Goal: Task Accomplishment & Management: Use online tool/utility

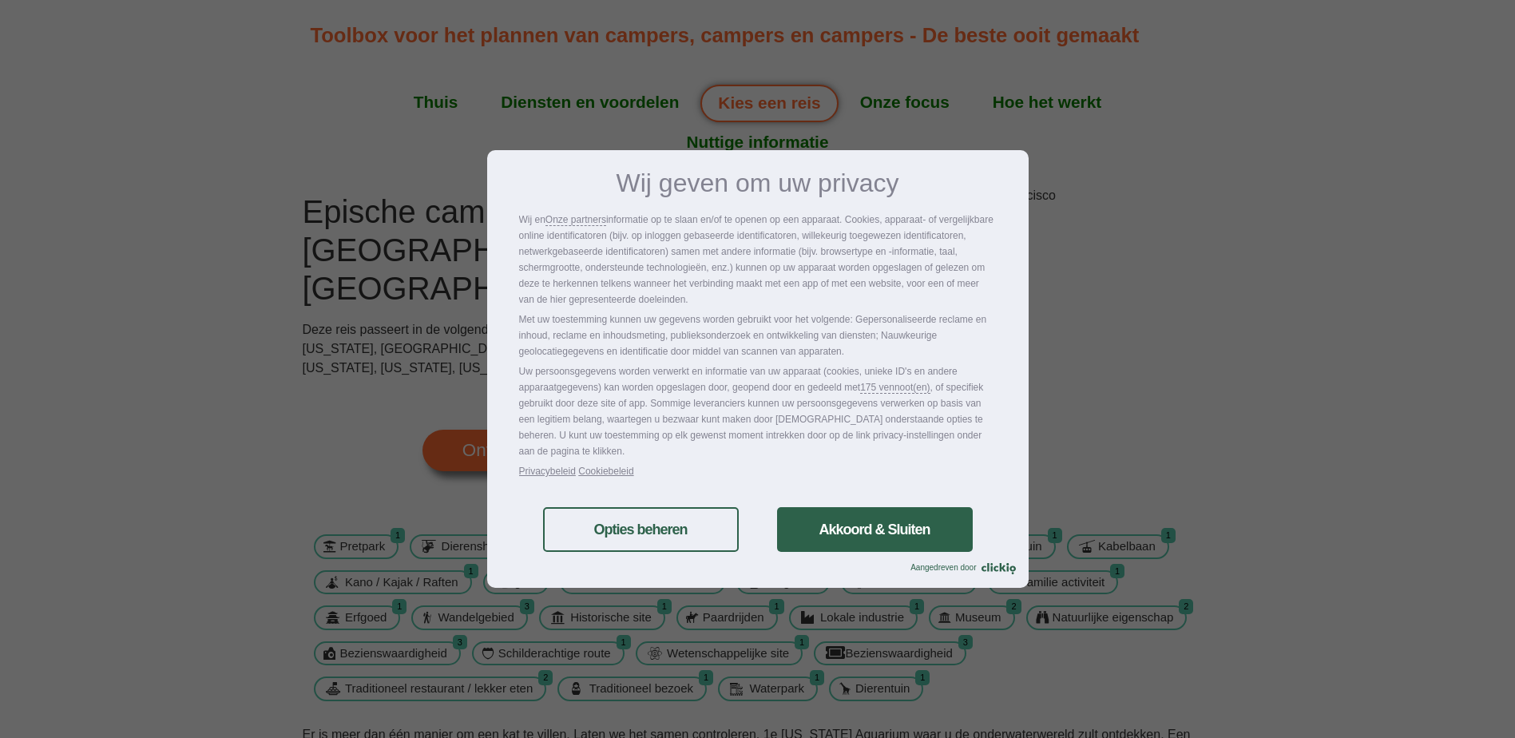
drag, startPoint x: 898, startPoint y: 533, endPoint x: 781, endPoint y: 525, distance: 117.7
click at [898, 533] on link "Akkoord & Sluiten" at bounding box center [875, 529] width 196 height 45
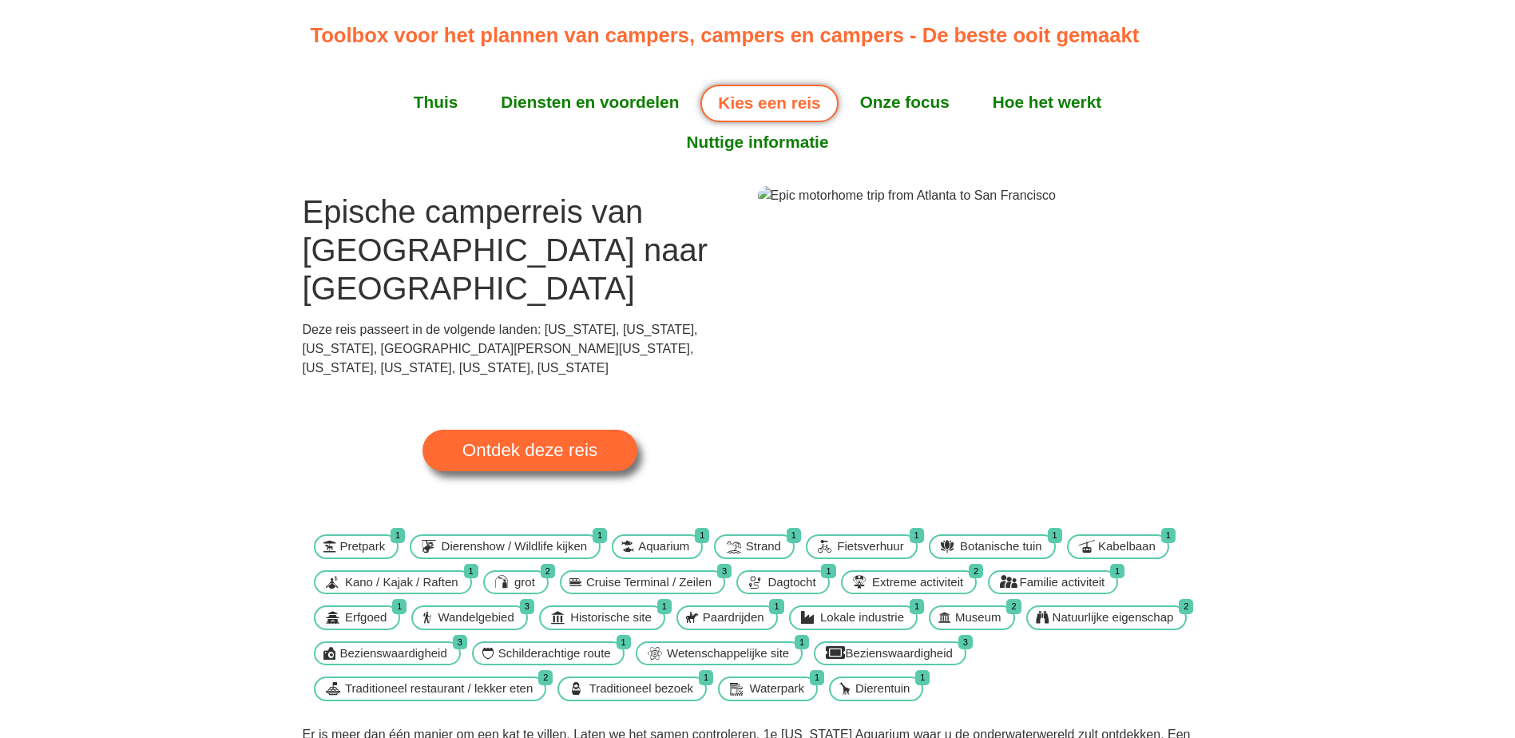
click at [549, 442] on span "Ontdek deze reis" at bounding box center [529, 451] width 135 height 18
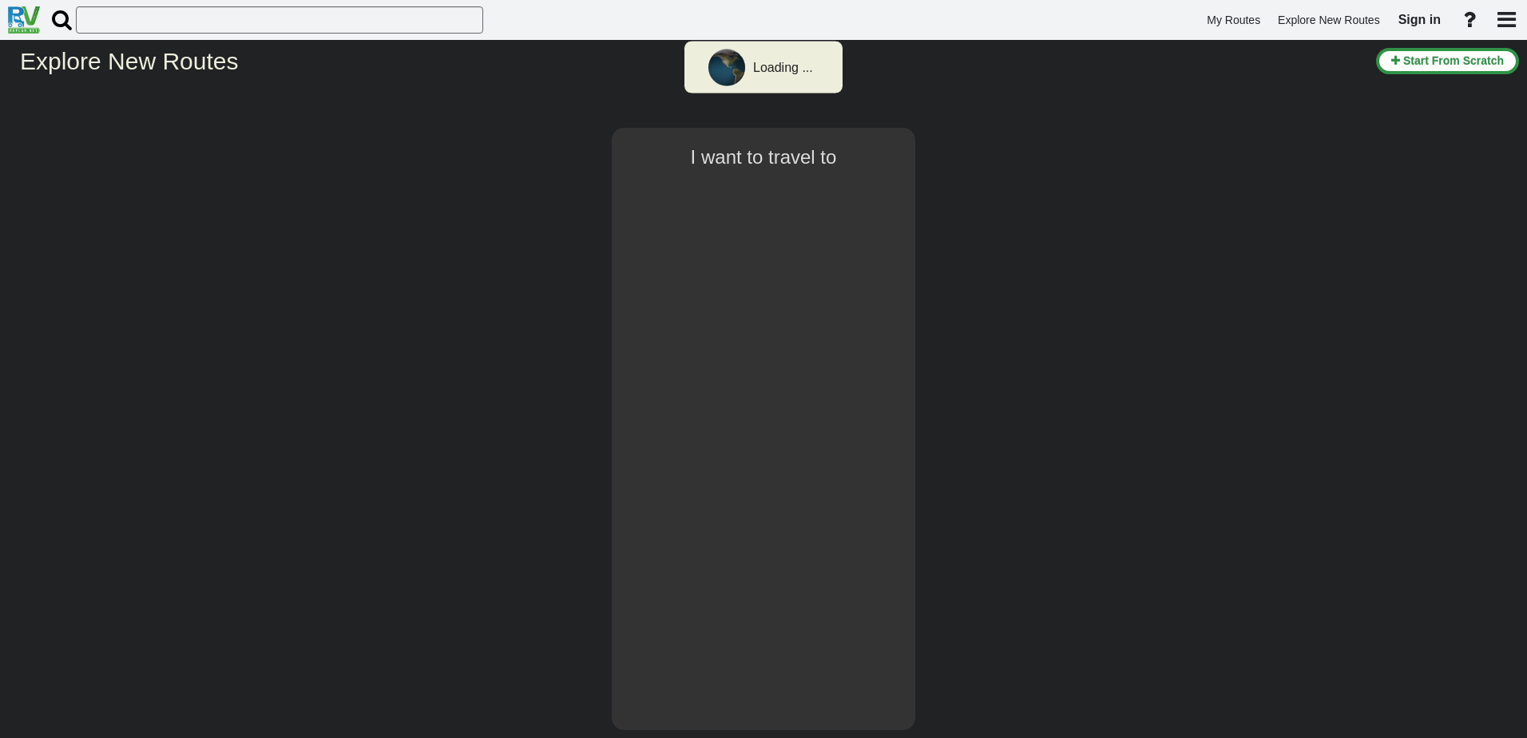
select select "number:2"
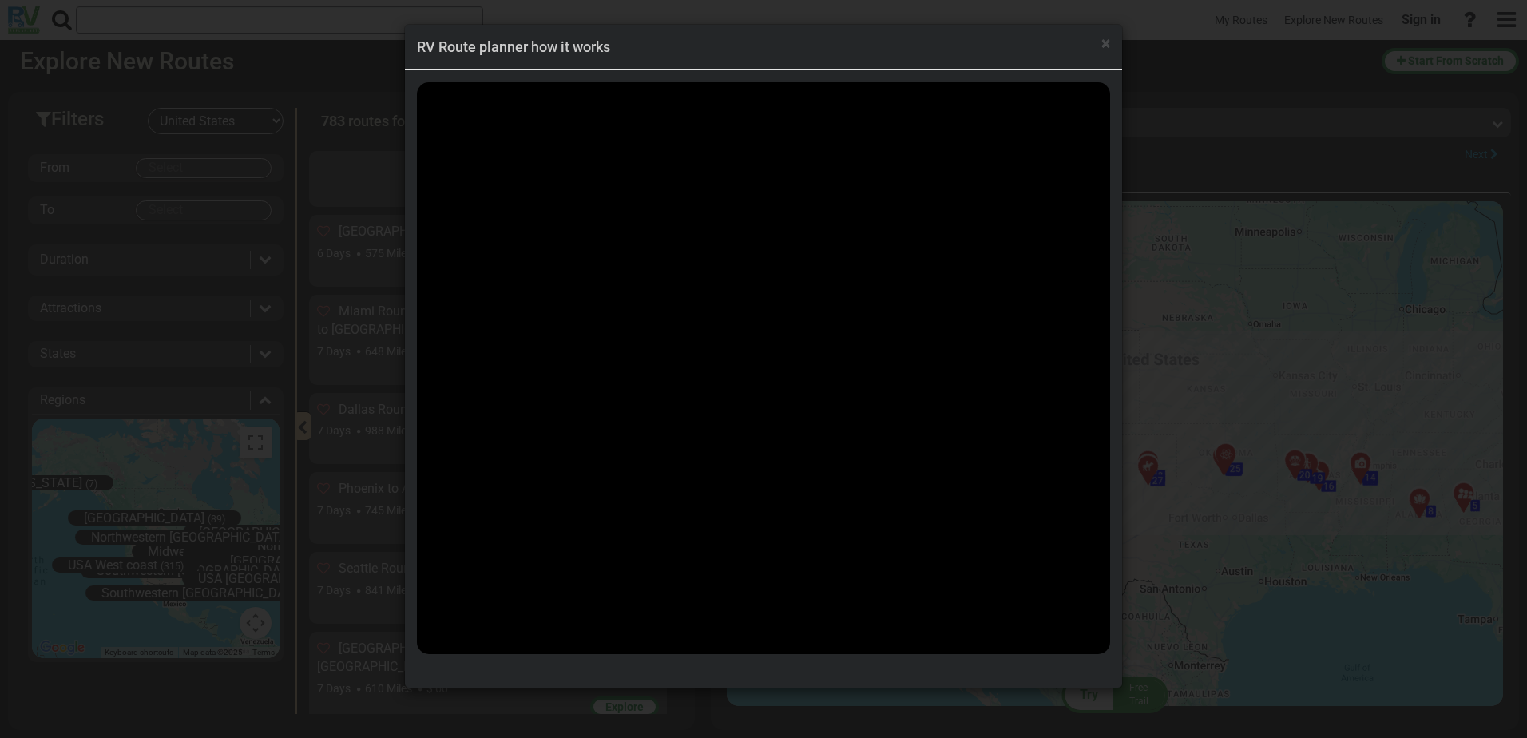
scroll to position [53745, 0]
click at [370, 304] on div "× RV Route planner how it works" at bounding box center [763, 369] width 1527 height 738
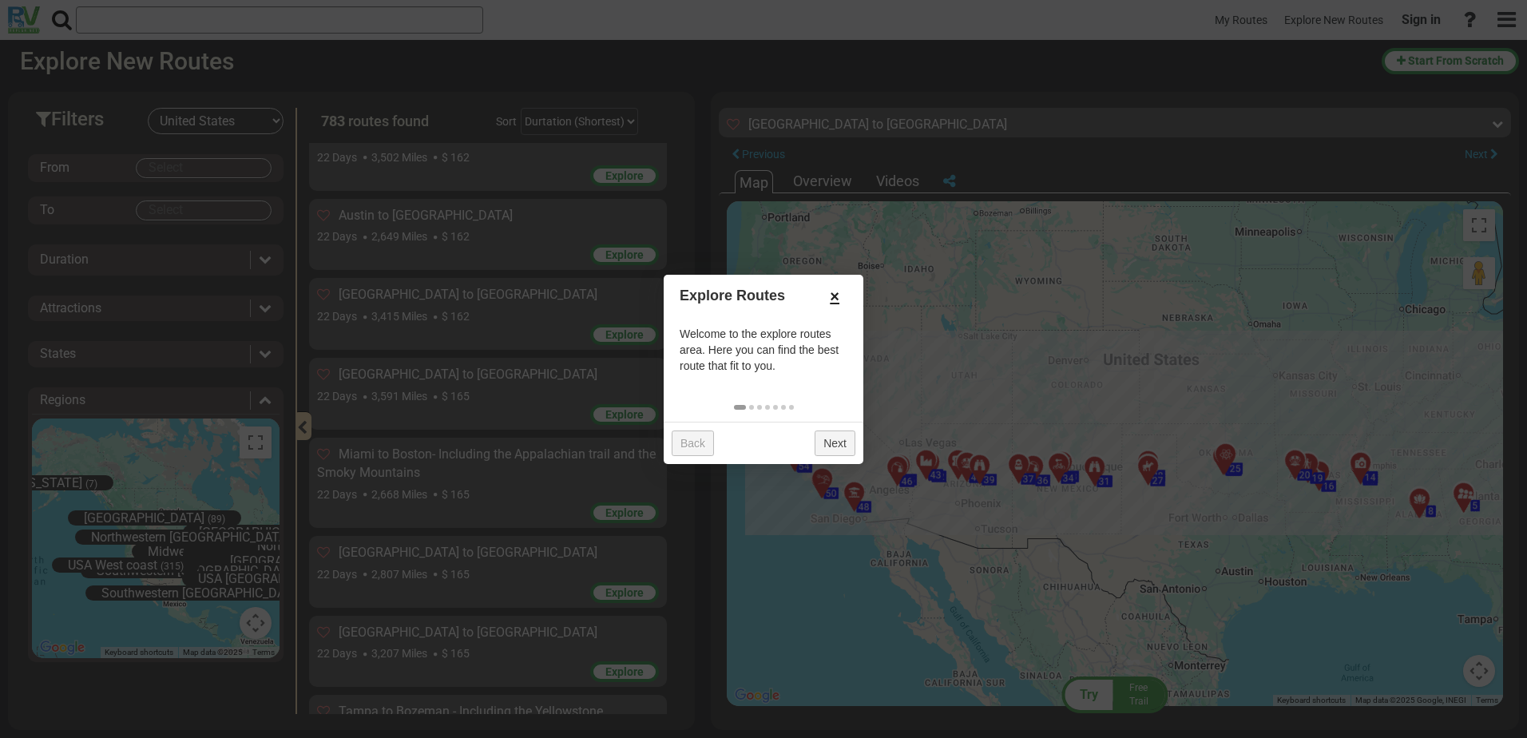
click at [838, 294] on link "×" at bounding box center [835, 296] width 26 height 27
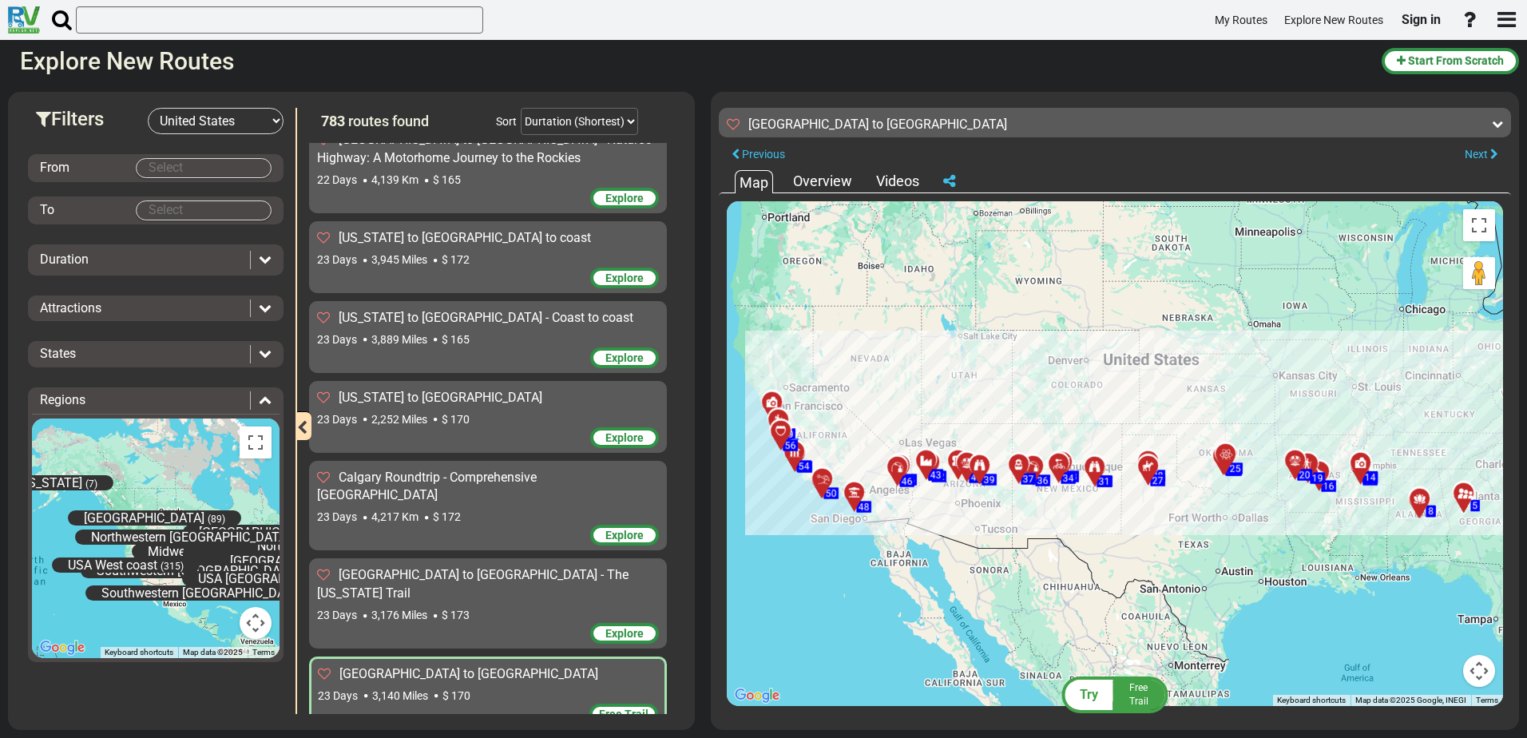
scroll to position [56221, 0]
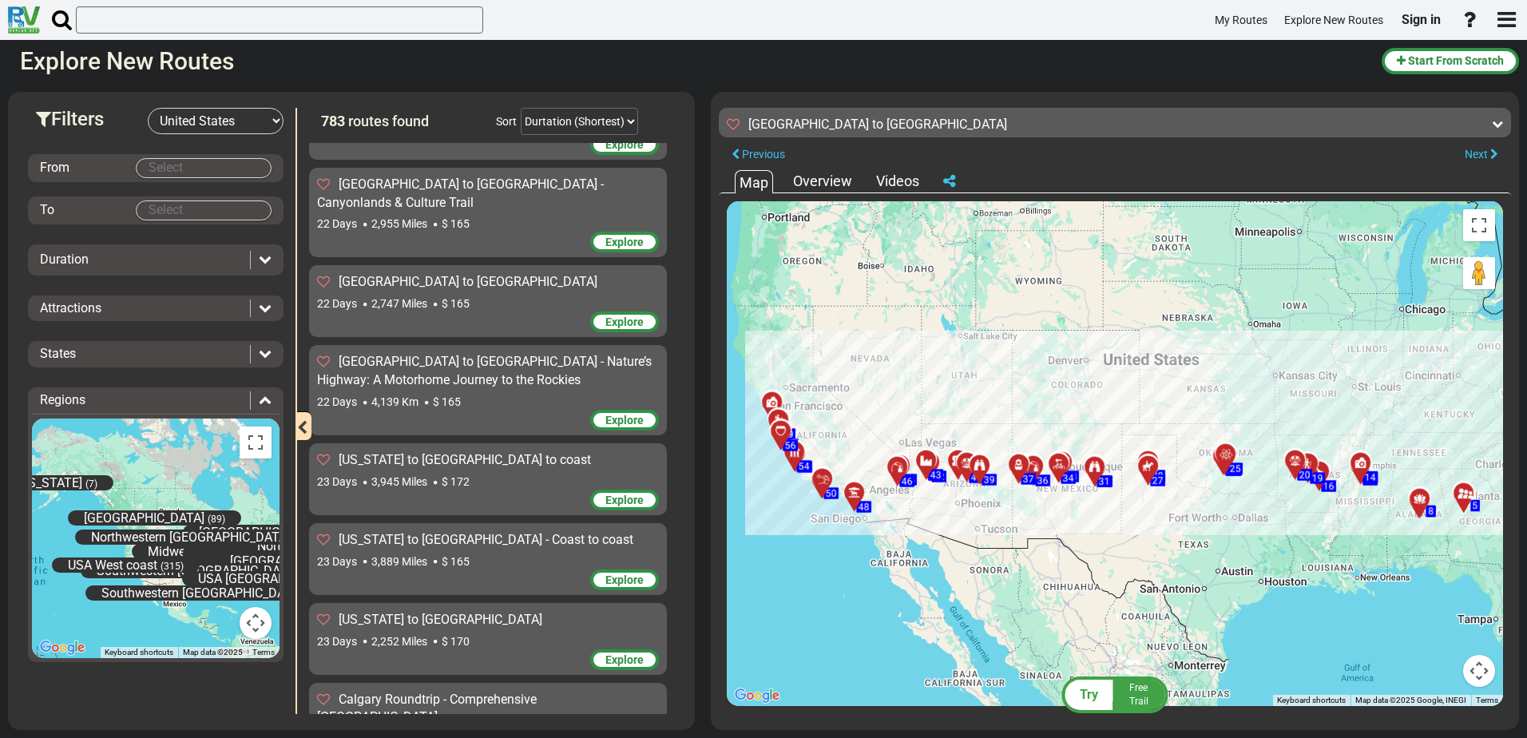
click at [125, 169] on div "From" at bounding box center [88, 168] width 96 height 18
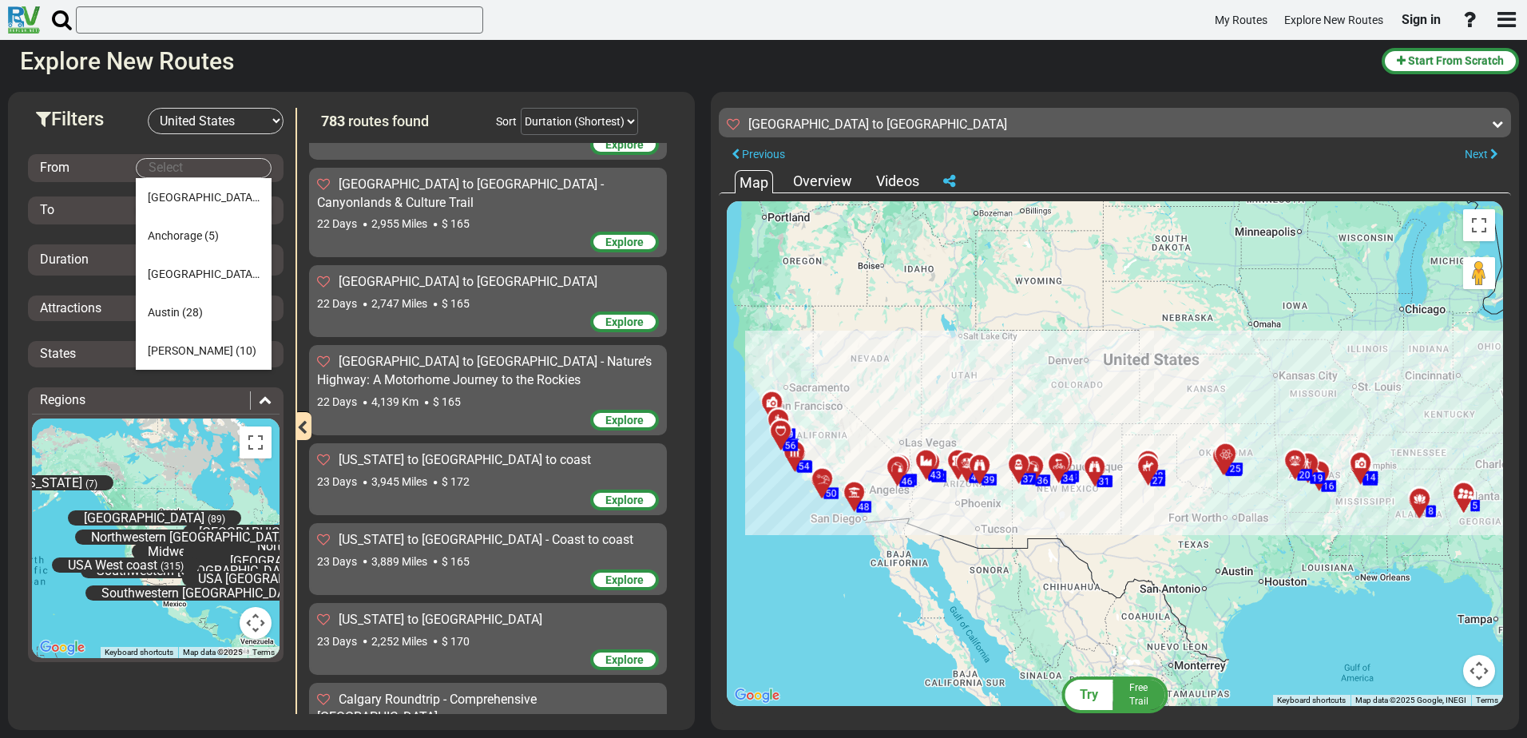
click at [186, 171] on body "My Routes Explore New Routes Sign in ×" at bounding box center [763, 369] width 1527 height 738
click at [258, 279] on span "(29)" at bounding box center [268, 274] width 21 height 13
type input "[GEOGRAPHIC_DATA]"
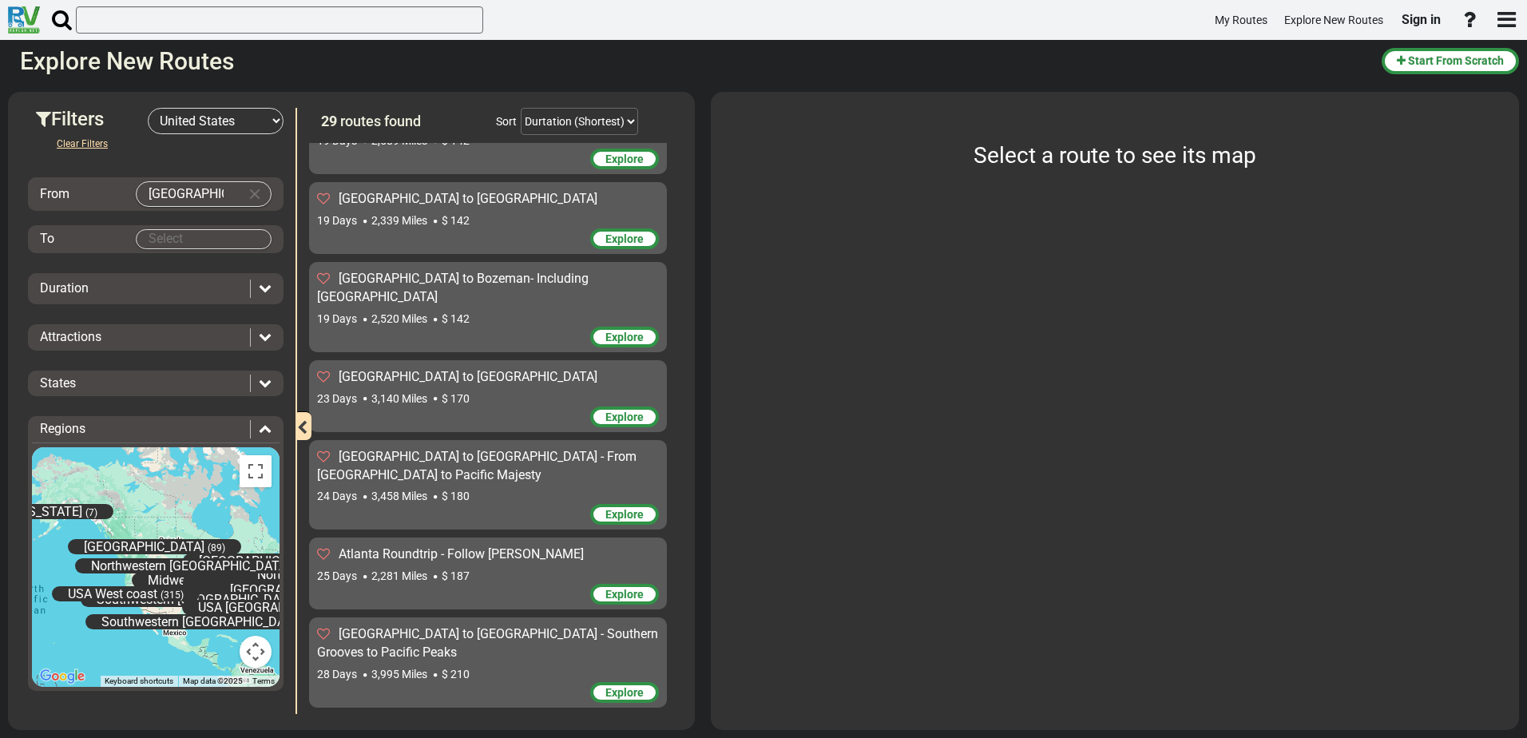
scroll to position [1903, 0]
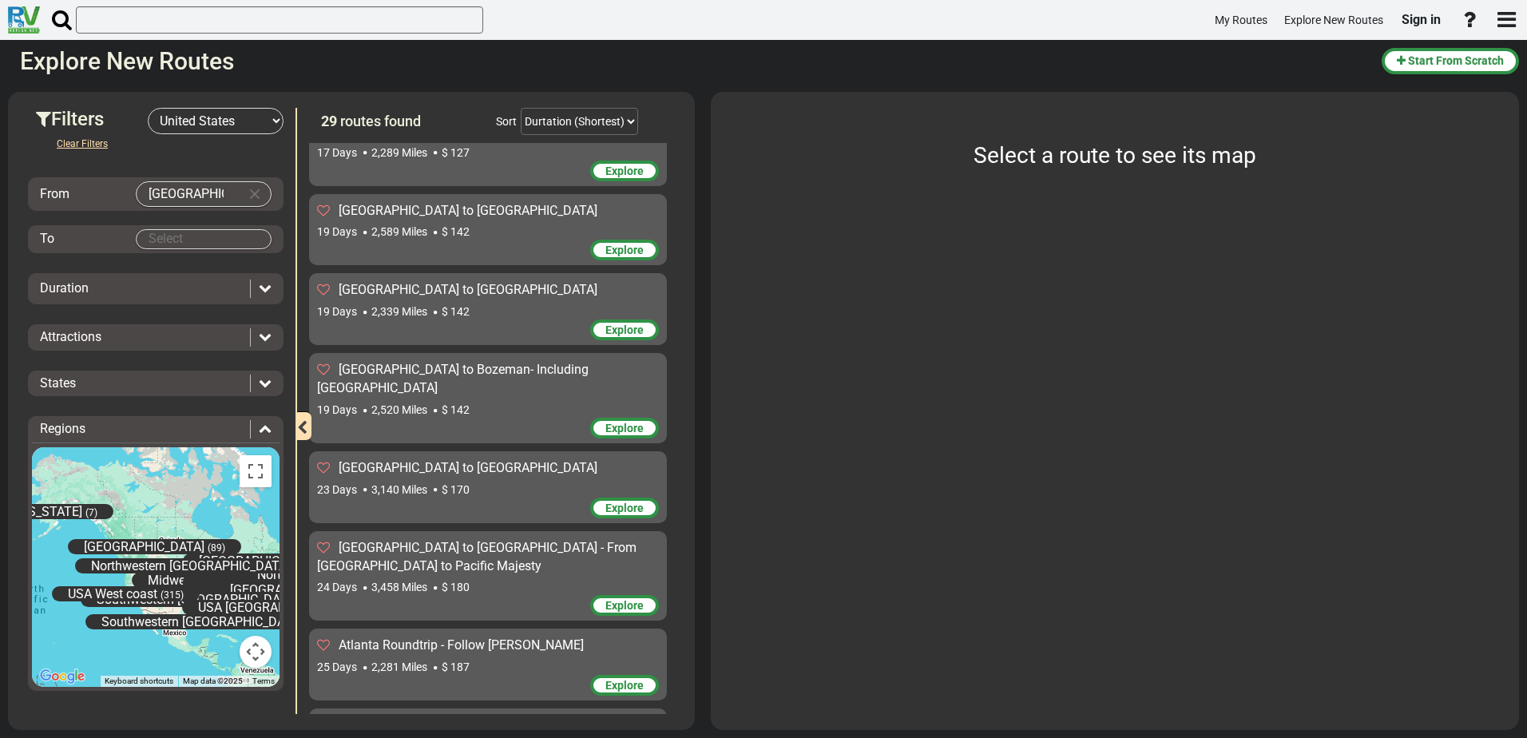
click at [137, 245] on body "My Routes Explore New Routes Sign in ×" at bounding box center [763, 369] width 1527 height 738
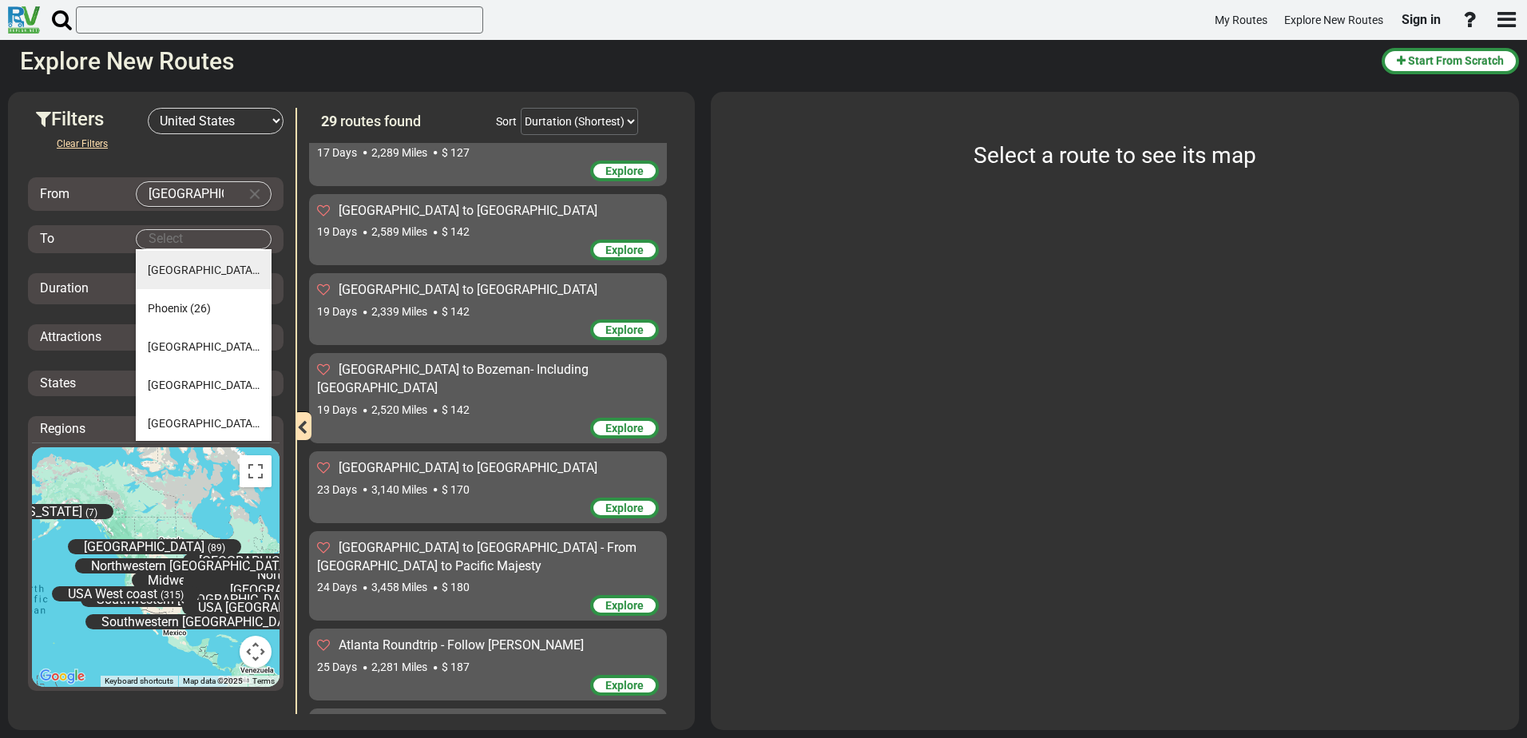
scroll to position [805, 0]
click at [213, 307] on span "[GEOGRAPHIC_DATA]" at bounding box center [204, 306] width 112 height 13
type input "[GEOGRAPHIC_DATA]"
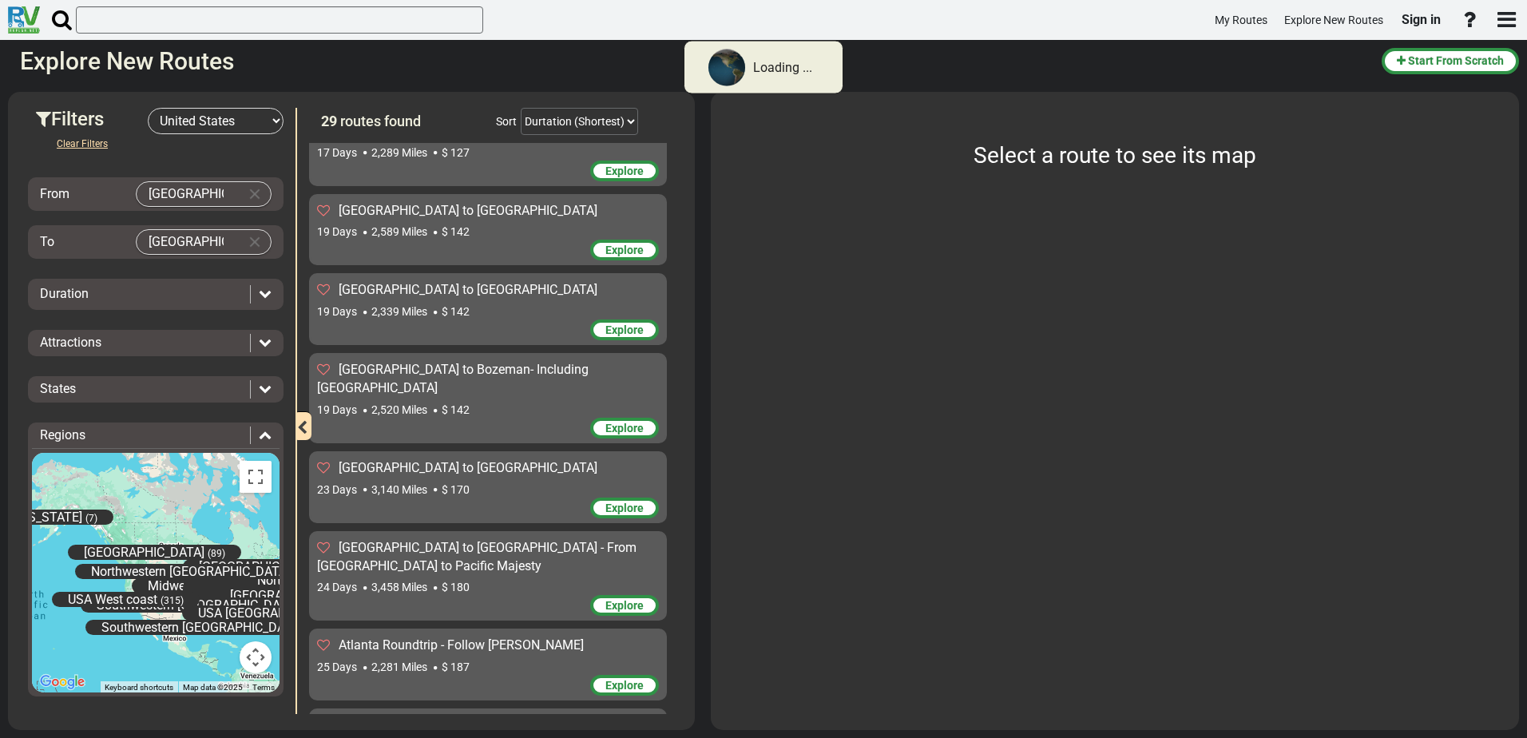
scroll to position [0, 0]
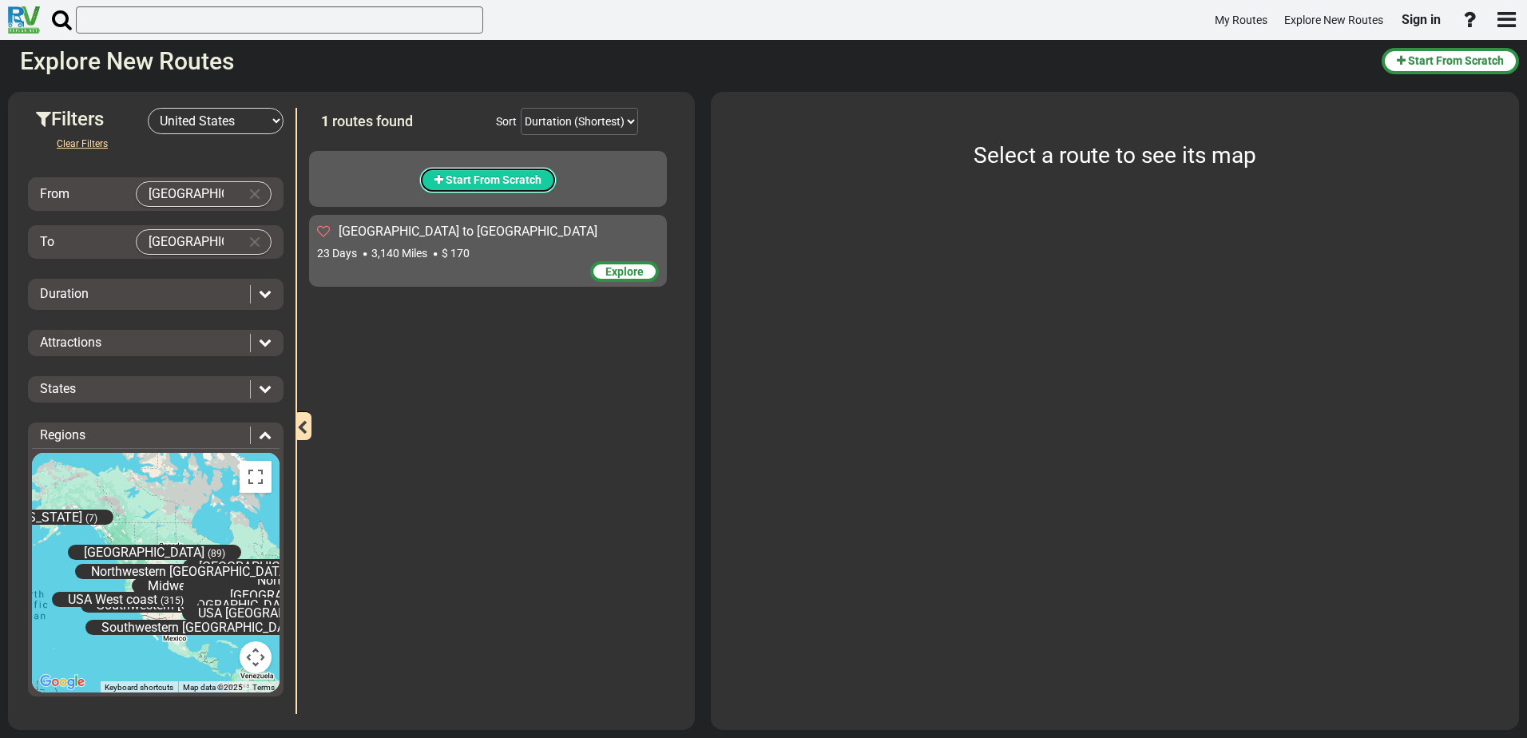
click at [533, 182] on span "Start From Scratch" at bounding box center [494, 179] width 96 height 13
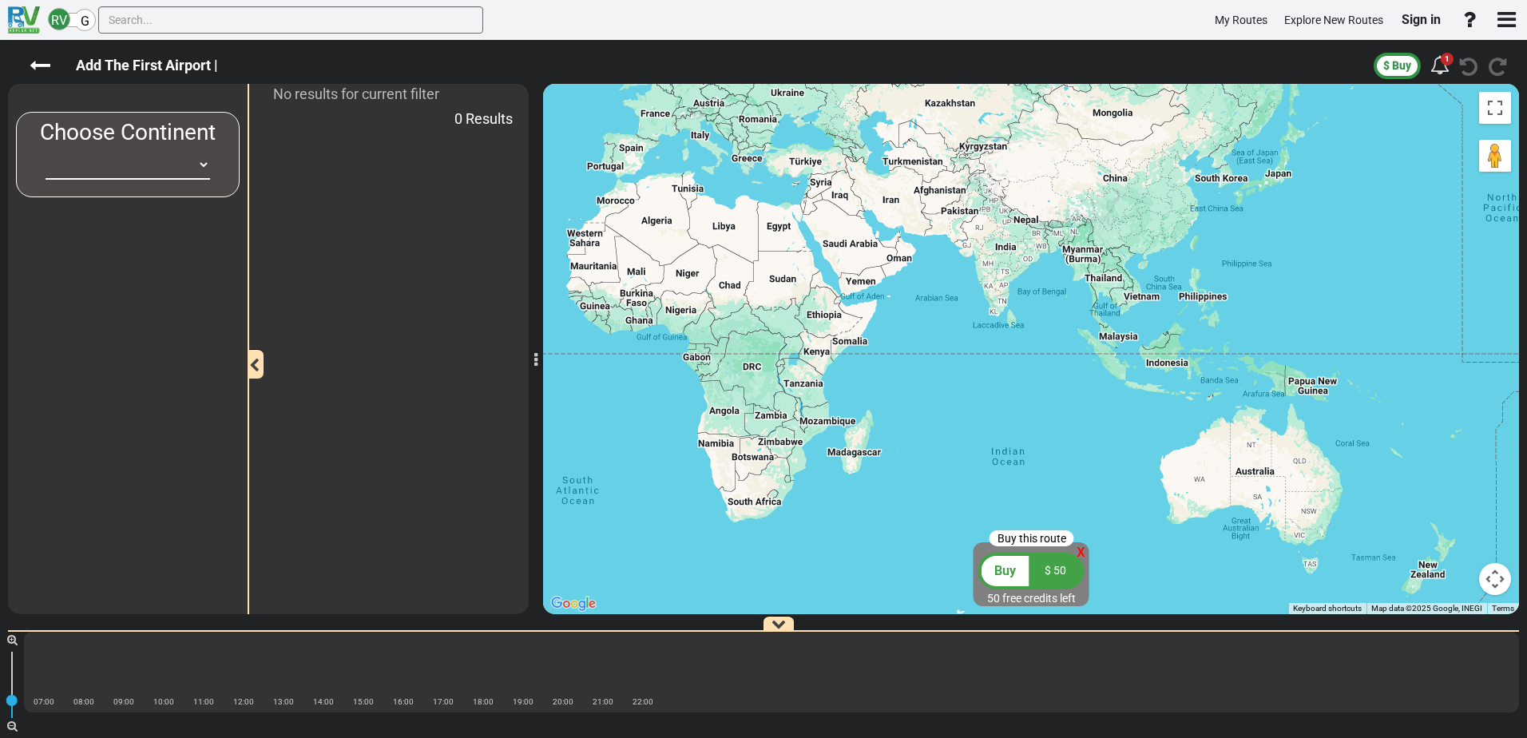
drag, startPoint x: 676, startPoint y: 347, endPoint x: 1201, endPoint y: 264, distance: 531.9
click at [1199, 264] on div at bounding box center [1031, 349] width 976 height 530
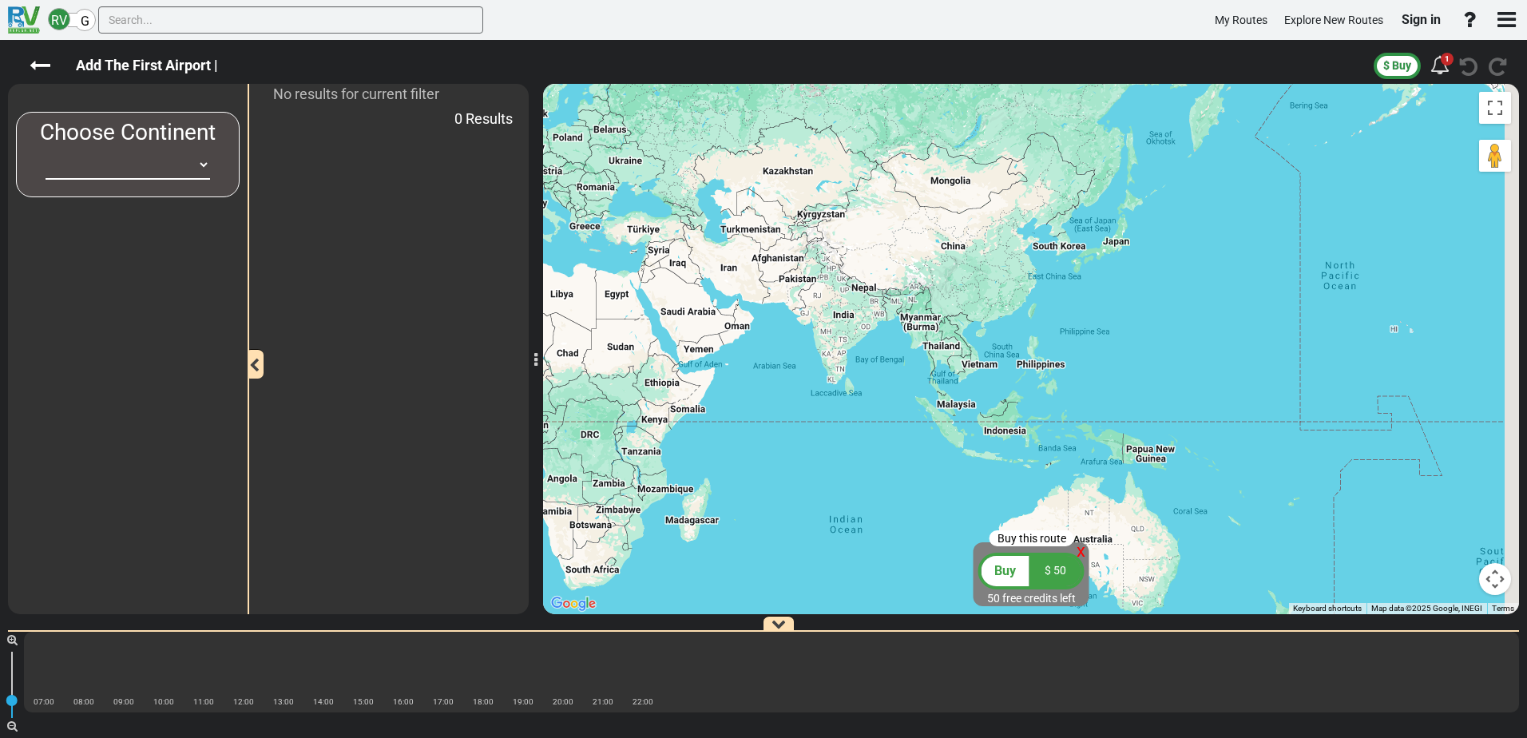
drag, startPoint x: 1300, startPoint y: 274, endPoint x: 471, endPoint y: 312, distance: 829.8
click at [683, 323] on div at bounding box center [1031, 349] width 976 height 530
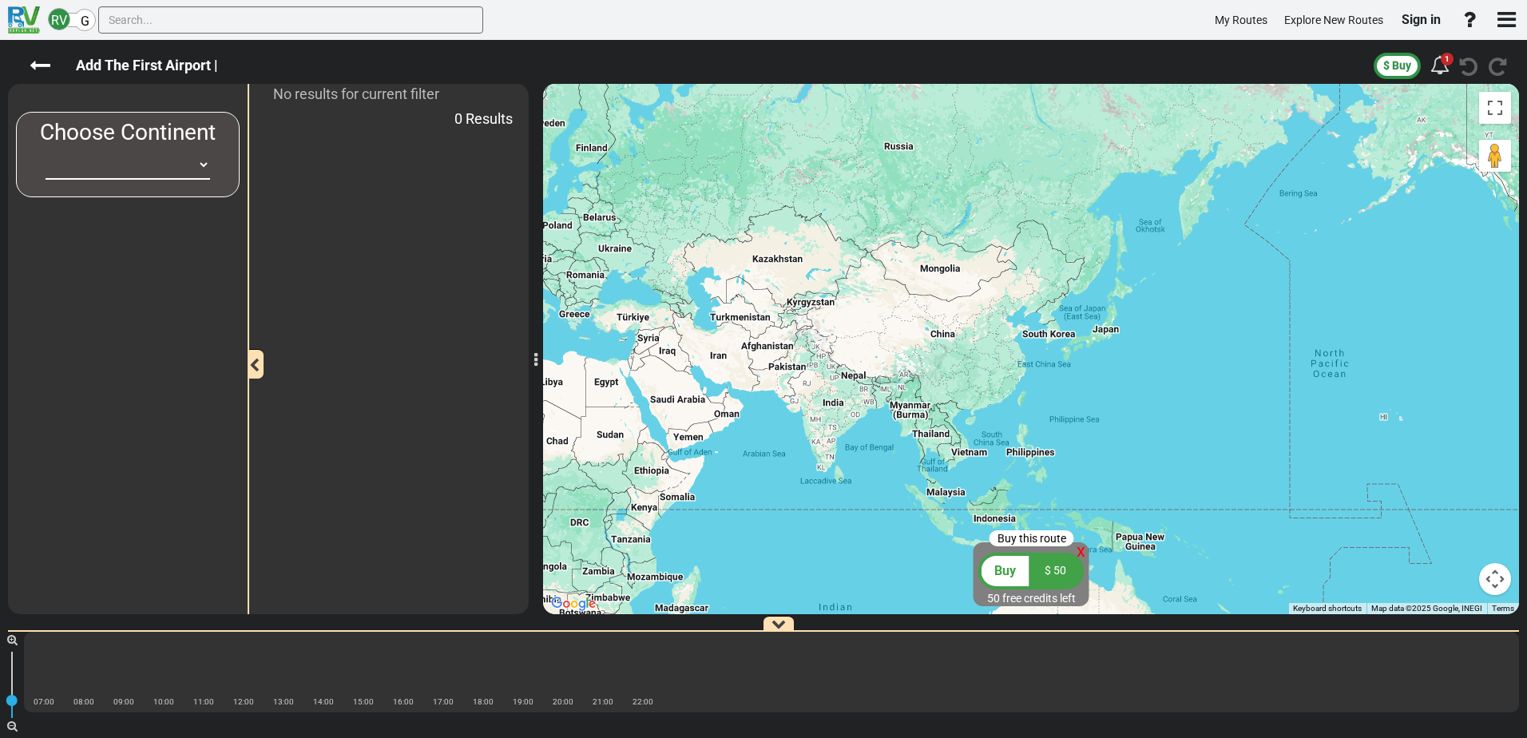
drag, startPoint x: 730, startPoint y: 401, endPoint x: 1185, endPoint y: 304, distance: 465.3
click at [1130, 304] on div at bounding box center [1031, 349] width 976 height 530
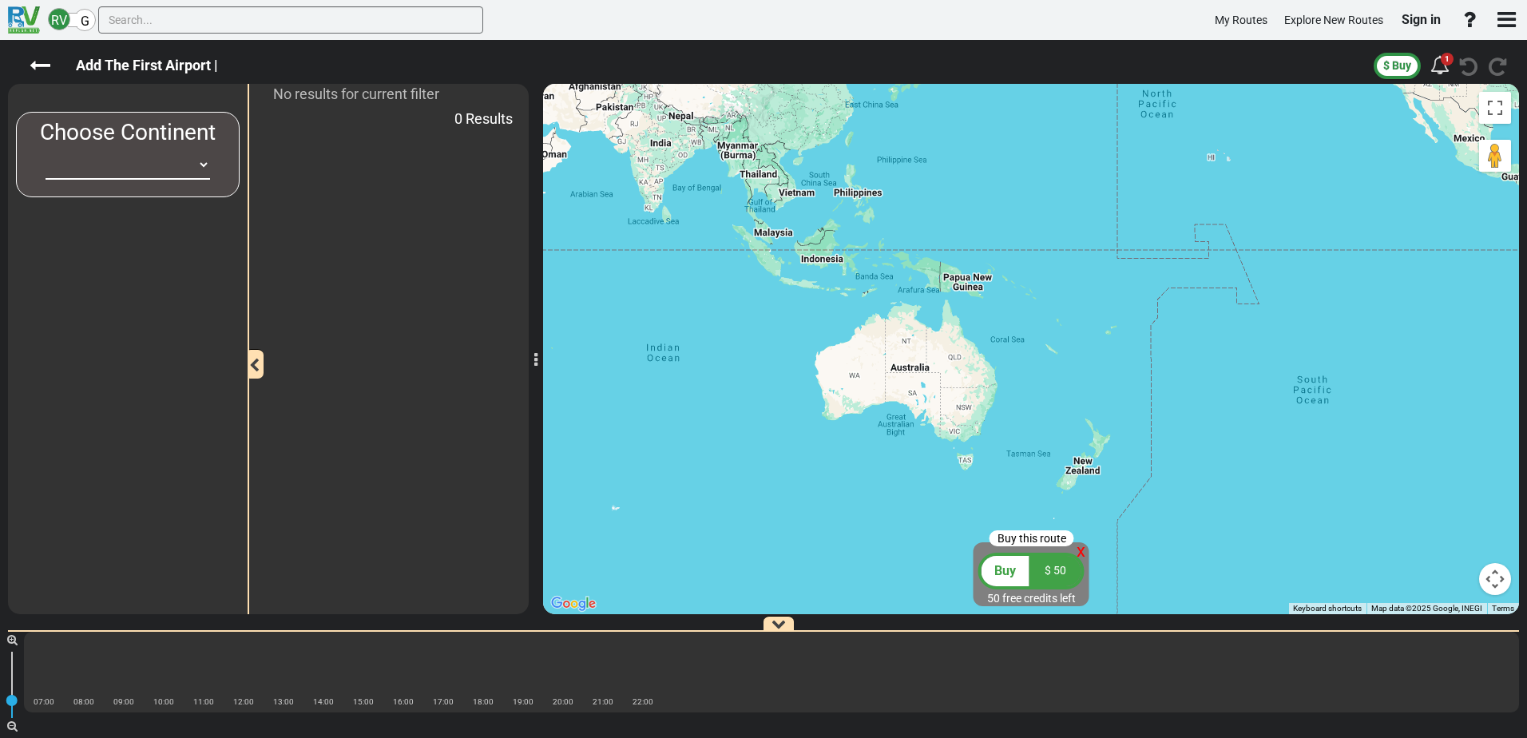
drag, startPoint x: 942, startPoint y: 231, endPoint x: 959, endPoint y: 525, distance: 295.1
click at [970, 505] on div at bounding box center [1031, 349] width 976 height 530
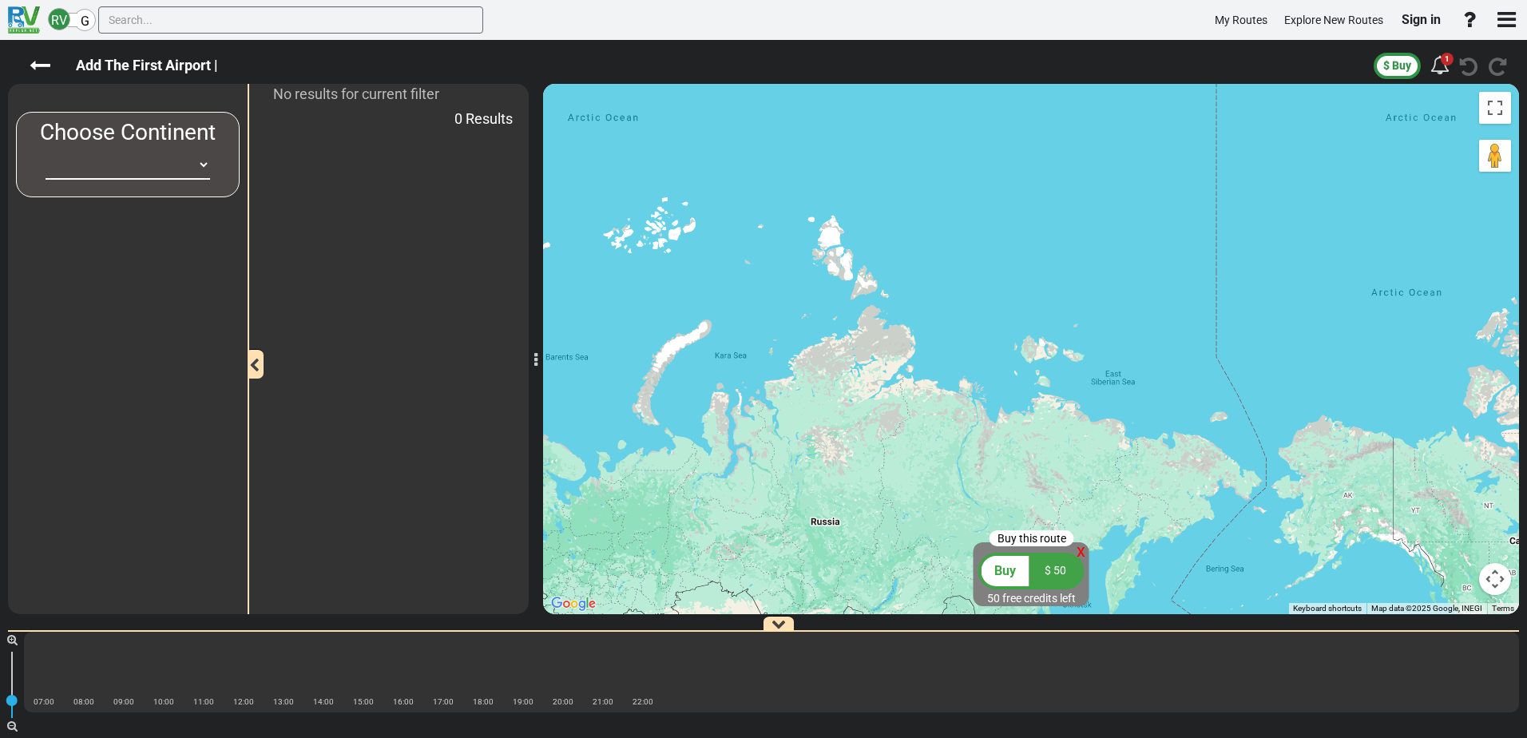
drag, startPoint x: 908, startPoint y: 410, endPoint x: 1061, endPoint y: 227, distance: 238.6
click at [1033, 266] on div at bounding box center [1031, 349] width 976 height 530
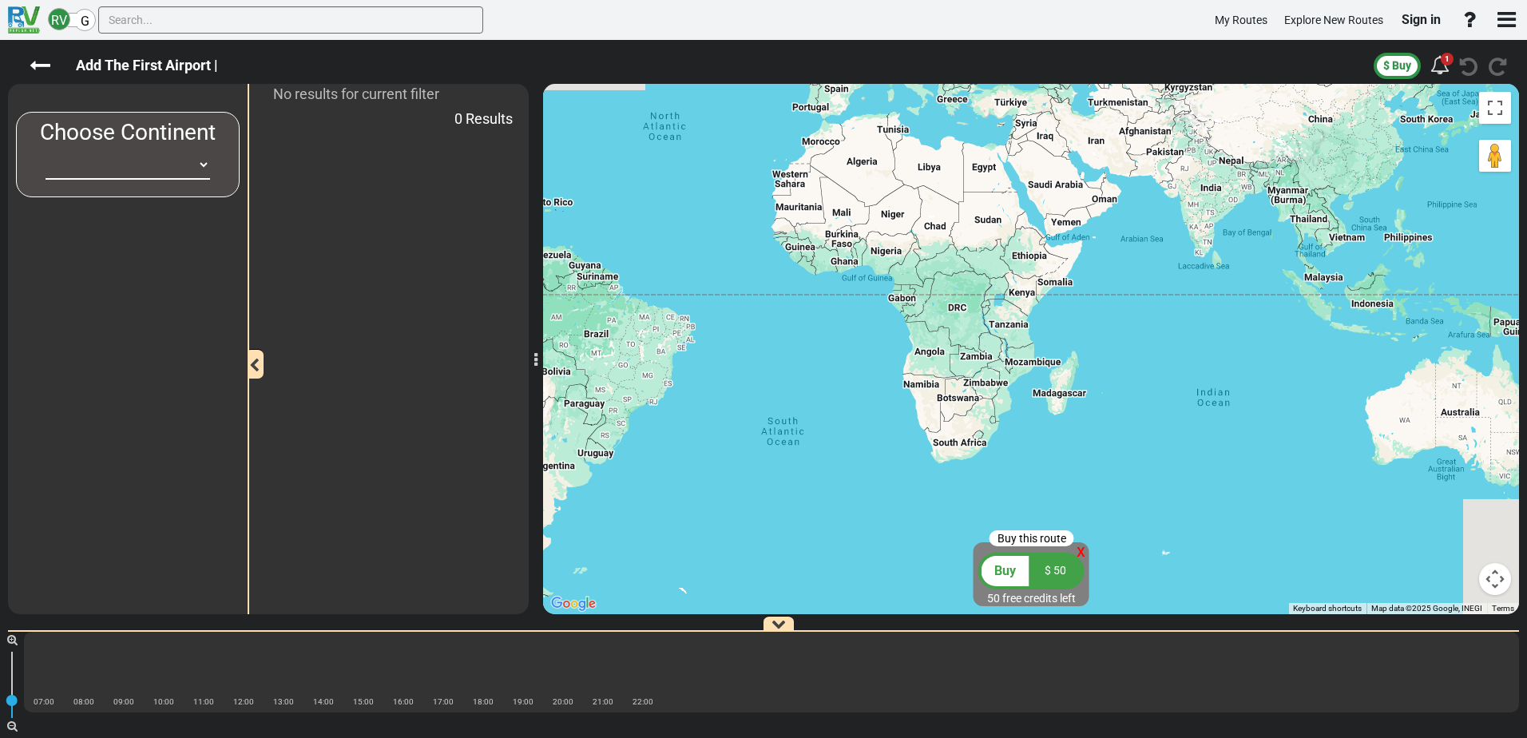
drag, startPoint x: 939, startPoint y: 355, endPoint x: 877, endPoint y: 424, distance: 92.7
click at [847, 414] on div at bounding box center [1031, 349] width 976 height 530
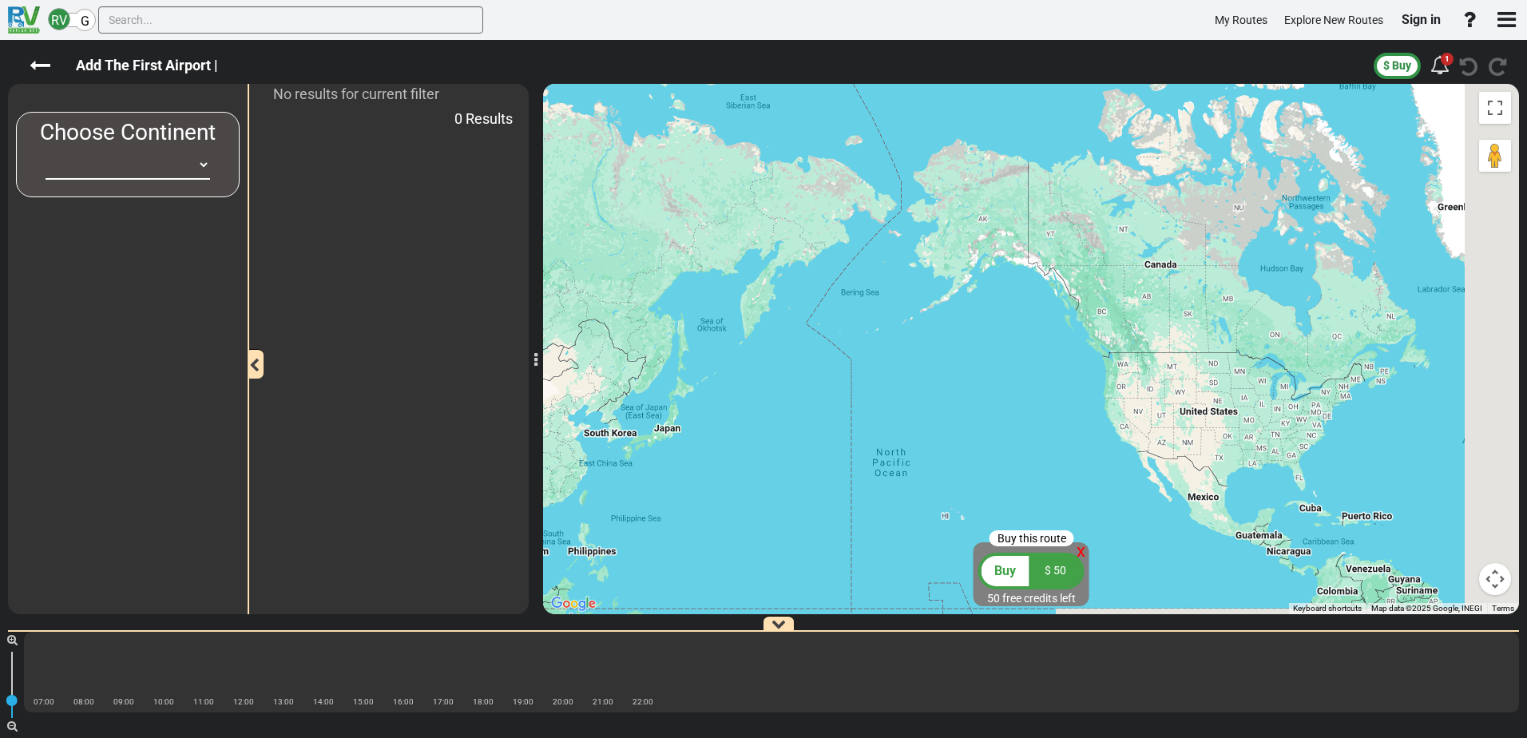
drag, startPoint x: 1056, startPoint y: 418, endPoint x: 834, endPoint y: 391, distance: 223.7
click at [834, 391] on div at bounding box center [1031, 349] width 976 height 530
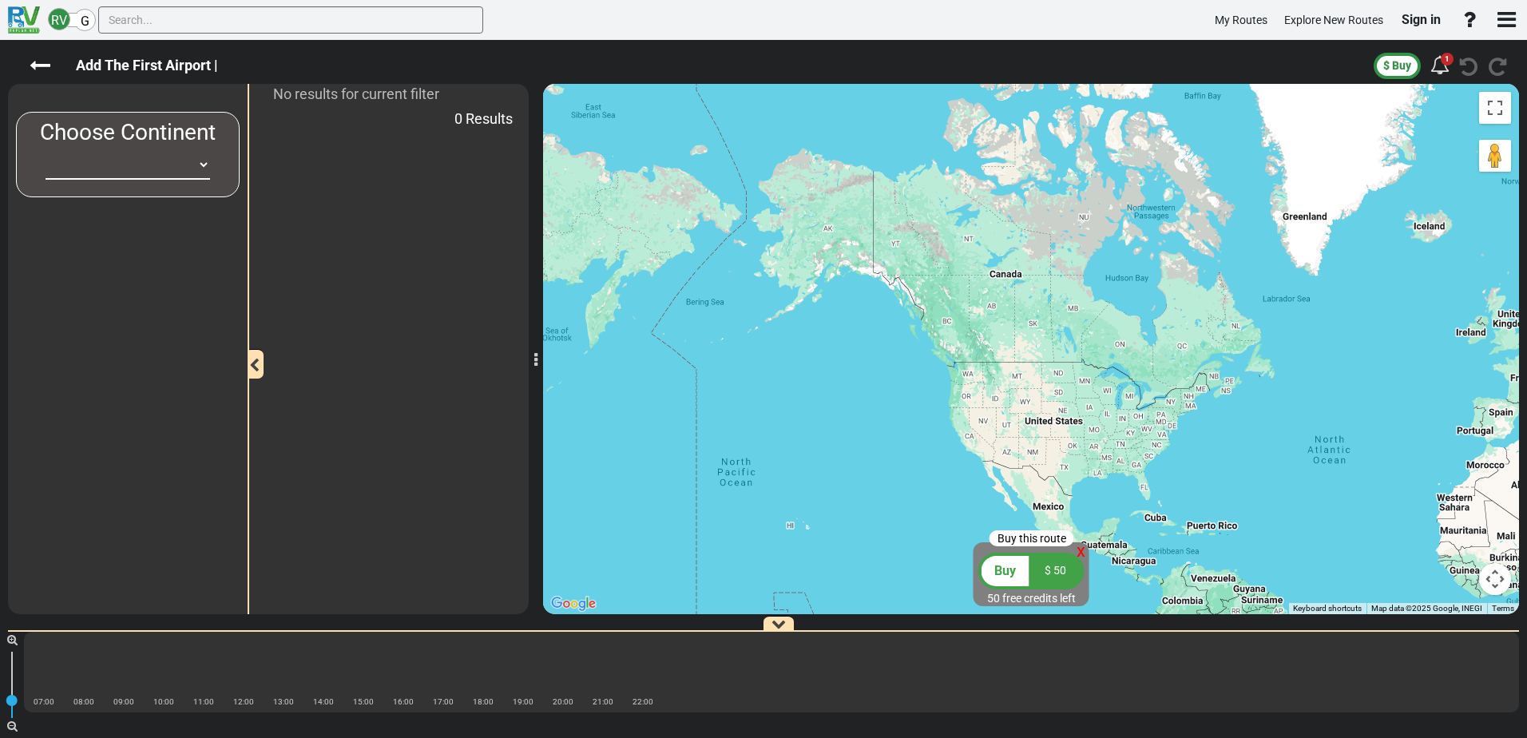
click at [1111, 436] on div at bounding box center [1031, 349] width 976 height 530
click at [1092, 425] on div at bounding box center [1031, 349] width 976 height 530
click at [159, 168] on select "[GEOGRAPHIC_DATA] [GEOGRAPHIC_DATA] [GEOGRAPHIC_DATA] [GEOGRAPHIC_DATA] [GEOGRA…" at bounding box center [128, 165] width 165 height 30
click at [46, 150] on select "[GEOGRAPHIC_DATA] [GEOGRAPHIC_DATA] [GEOGRAPHIC_DATA] [GEOGRAPHIC_DATA] [GEOGRA…" at bounding box center [128, 165] width 165 height 30
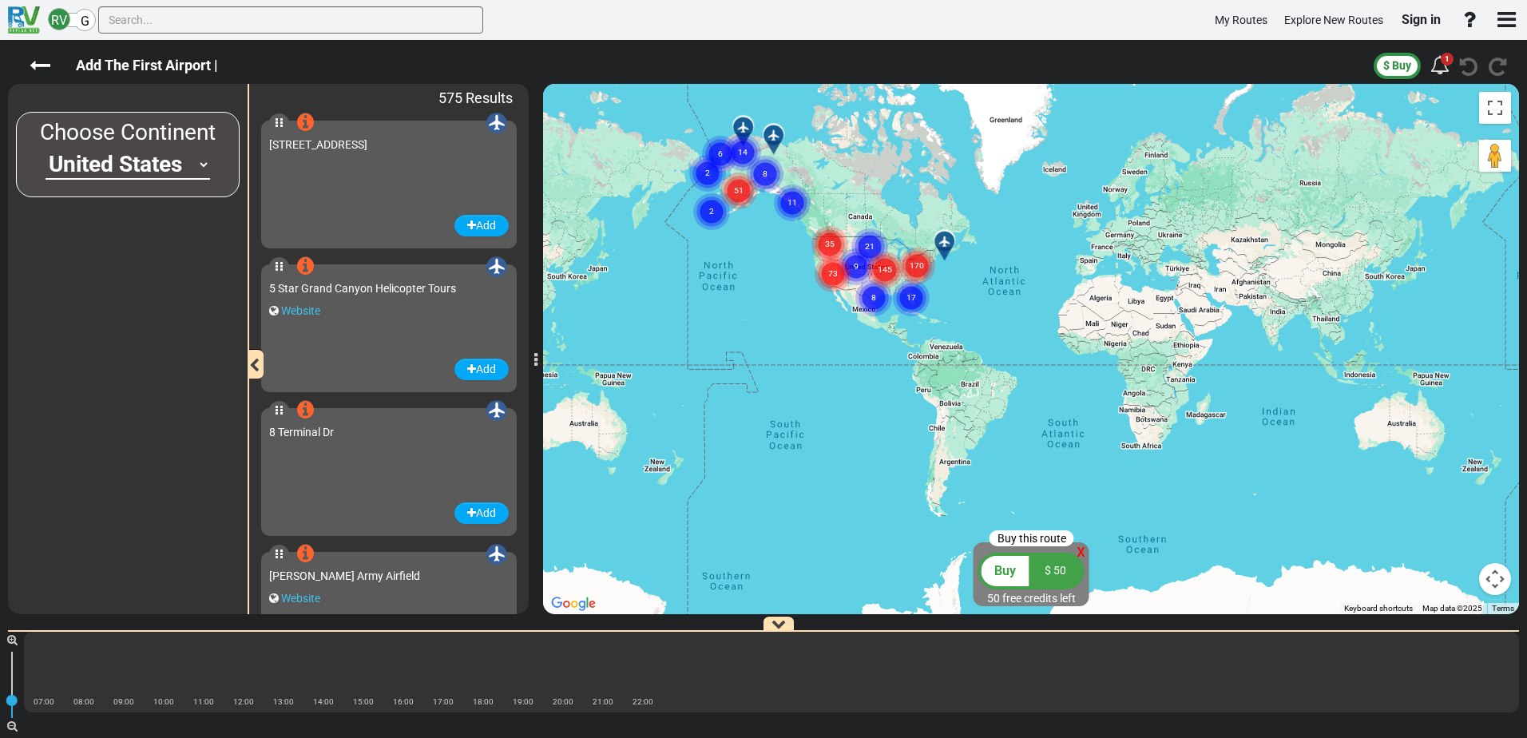
drag, startPoint x: 783, startPoint y: 469, endPoint x: 657, endPoint y: 281, distance: 225.7
click at [657, 281] on div "To activate drag with keyboard, press Alt + Enter. Once in keyboard drag state,…" at bounding box center [1031, 349] width 976 height 530
click at [205, 165] on select "[GEOGRAPHIC_DATA] [GEOGRAPHIC_DATA] [GEOGRAPHIC_DATA] [GEOGRAPHIC_DATA] [GEOGRA…" at bounding box center [128, 165] width 165 height 30
click at [200, 164] on select "[GEOGRAPHIC_DATA] [GEOGRAPHIC_DATA] [GEOGRAPHIC_DATA] [GEOGRAPHIC_DATA] [GEOGRA…" at bounding box center [128, 165] width 165 height 30
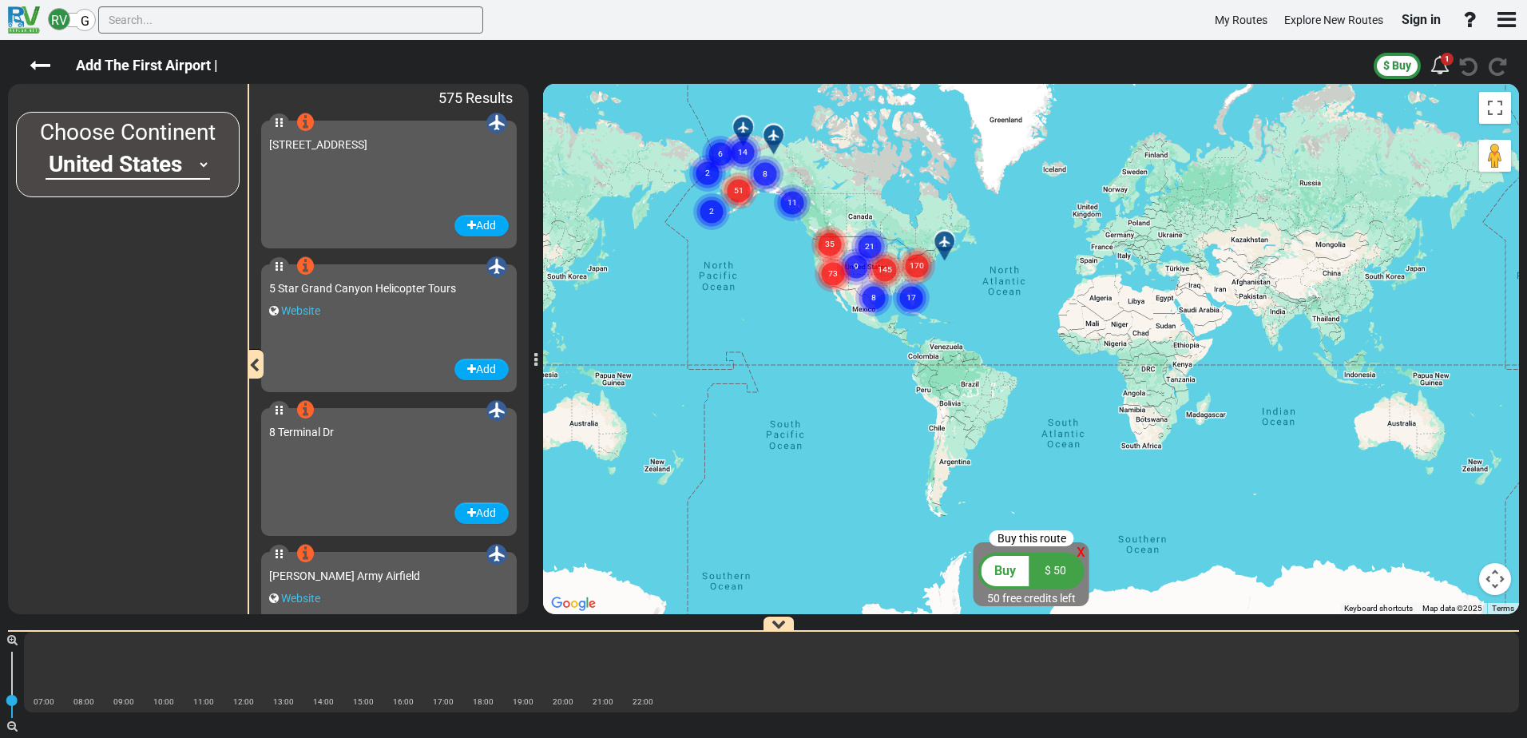
select select "number:5"
click at [46, 150] on select "[GEOGRAPHIC_DATA] [GEOGRAPHIC_DATA] [GEOGRAPHIC_DATA] [GEOGRAPHIC_DATA] [GEOGRA…" at bounding box center [128, 165] width 165 height 30
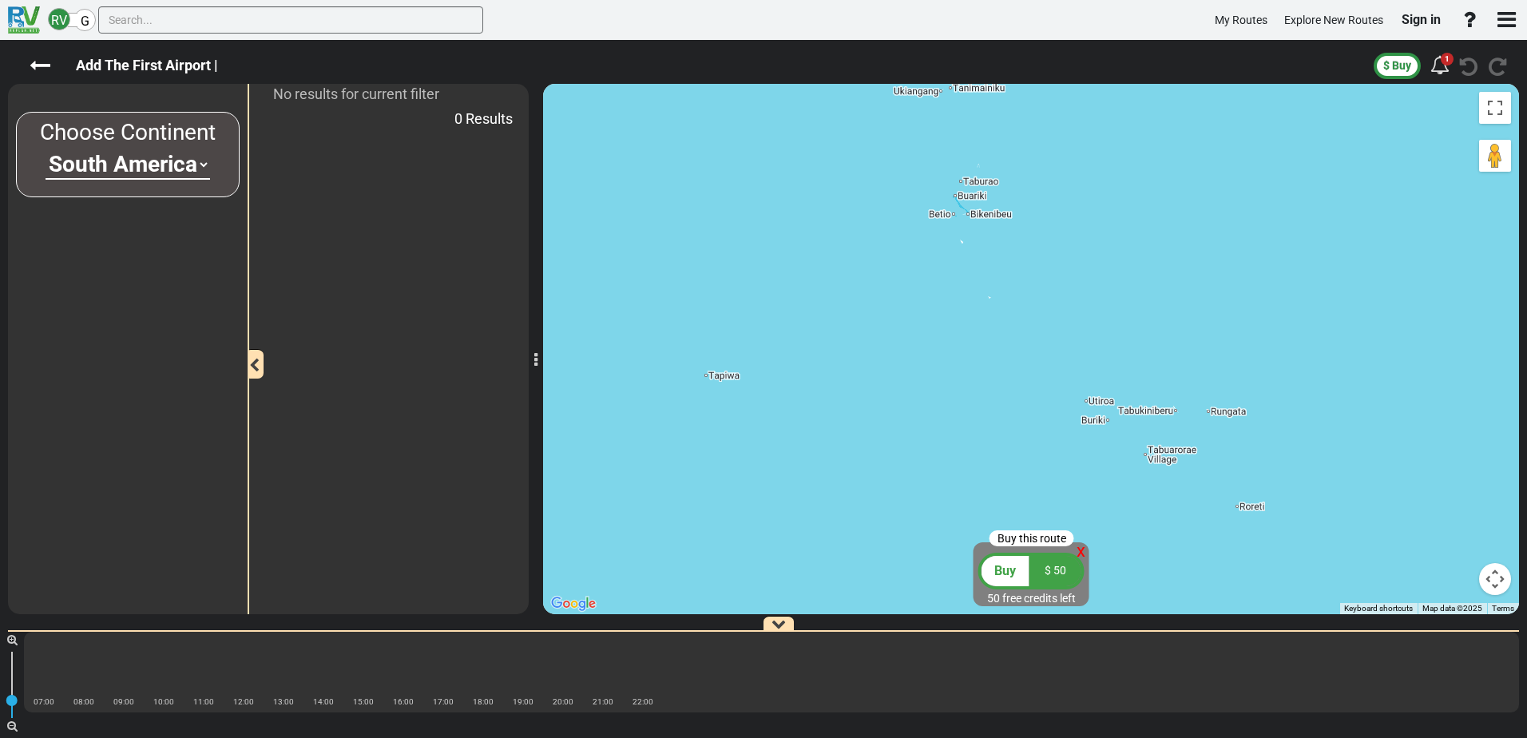
drag, startPoint x: 1511, startPoint y: 474, endPoint x: 843, endPoint y: 485, distance: 667.7
click at [843, 485] on div "New Route 0 Days 0 Miles" at bounding box center [763, 389] width 1527 height 698
click at [38, 64] on icon at bounding box center [40, 65] width 21 height 21
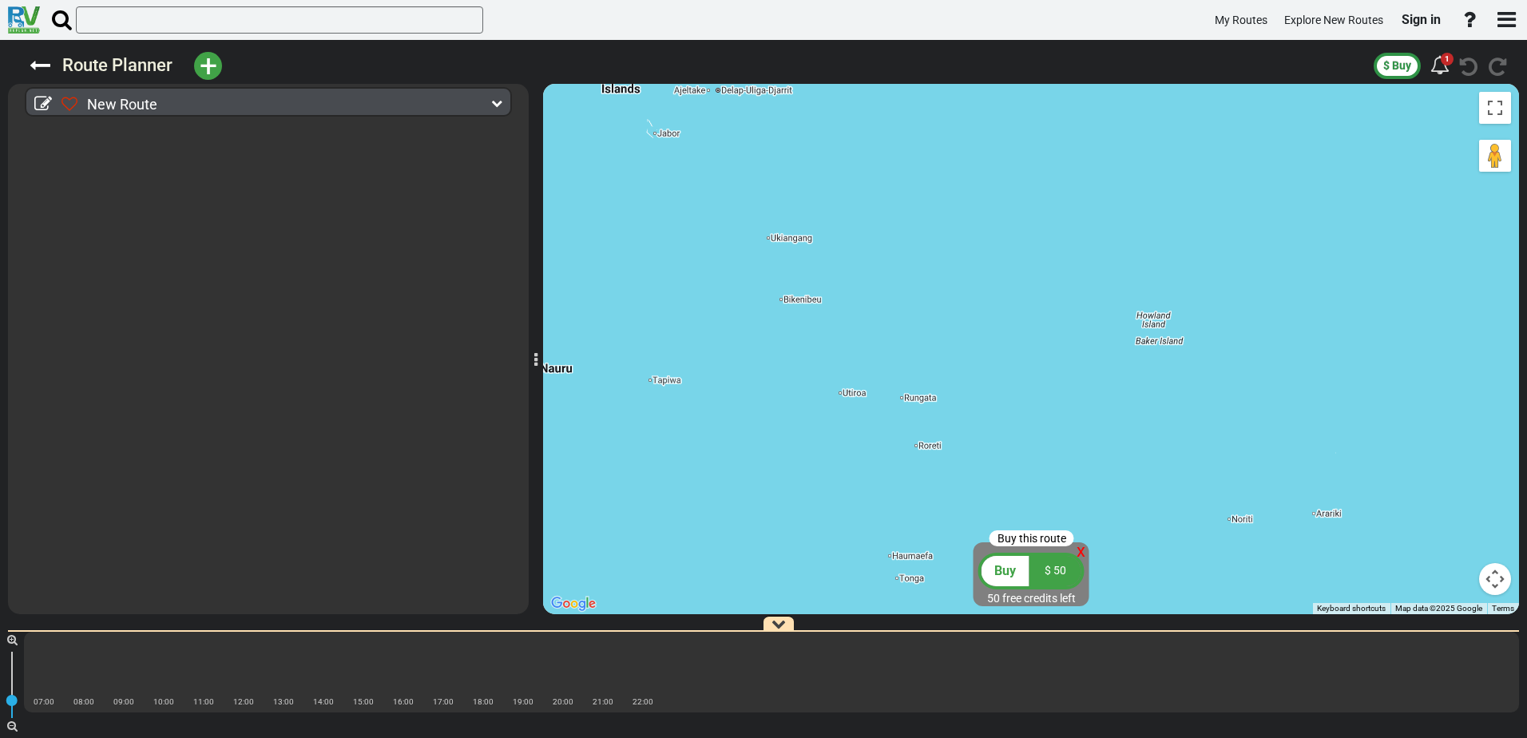
click at [182, 105] on div "New Route" at bounding box center [272, 104] width 422 height 23
click at [498, 104] on icon at bounding box center [496, 102] width 11 height 11
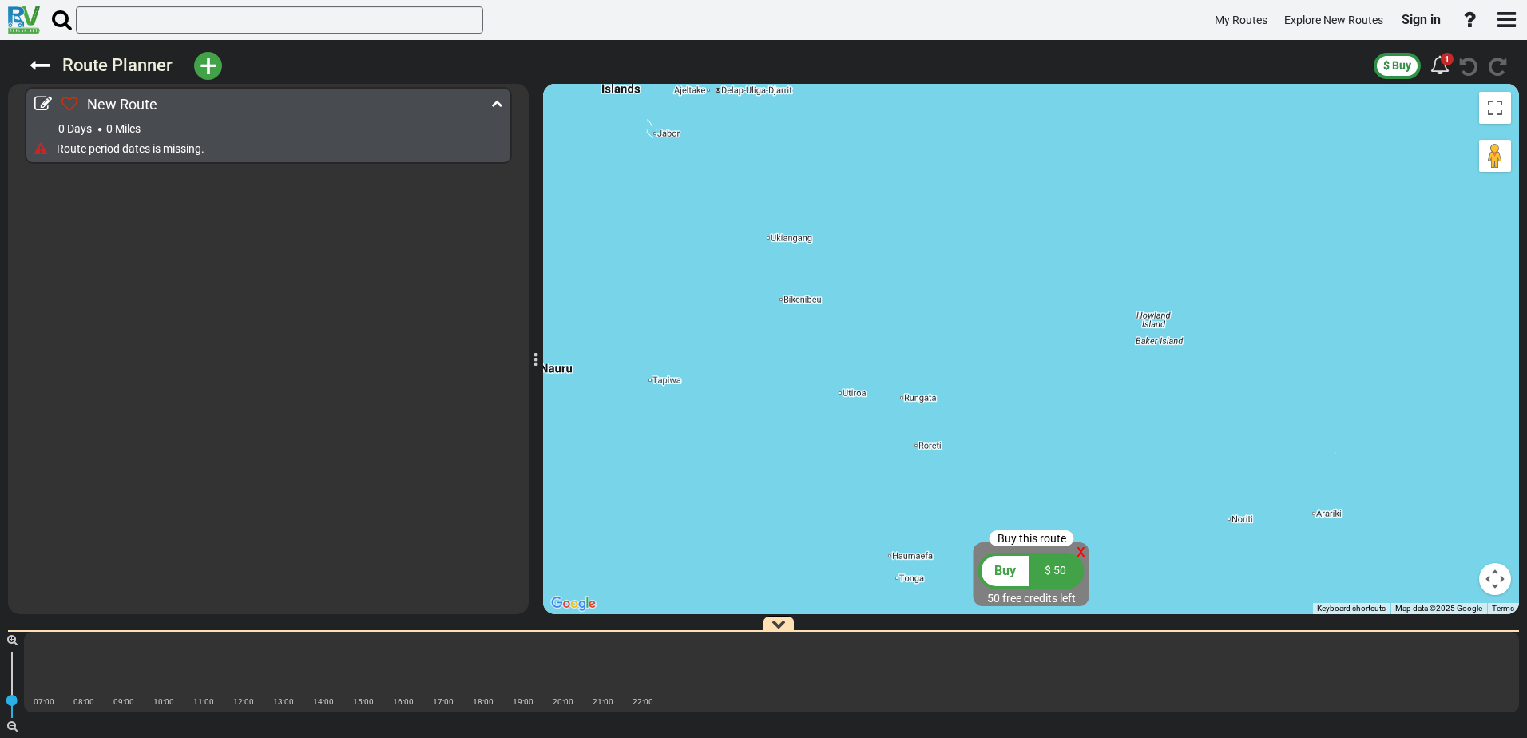
click at [324, 261] on div at bounding box center [268, 390] width 521 height 447
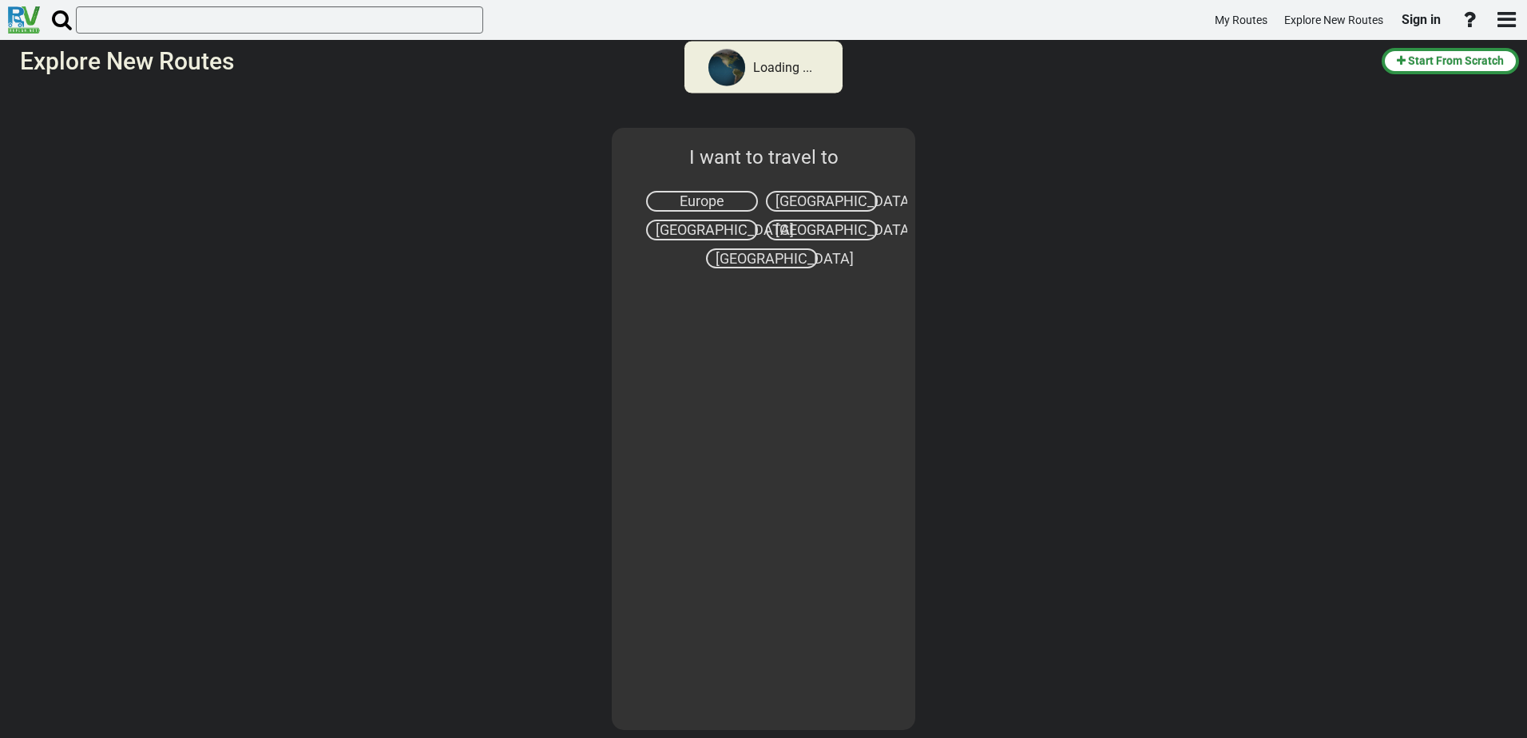
select select "number:2"
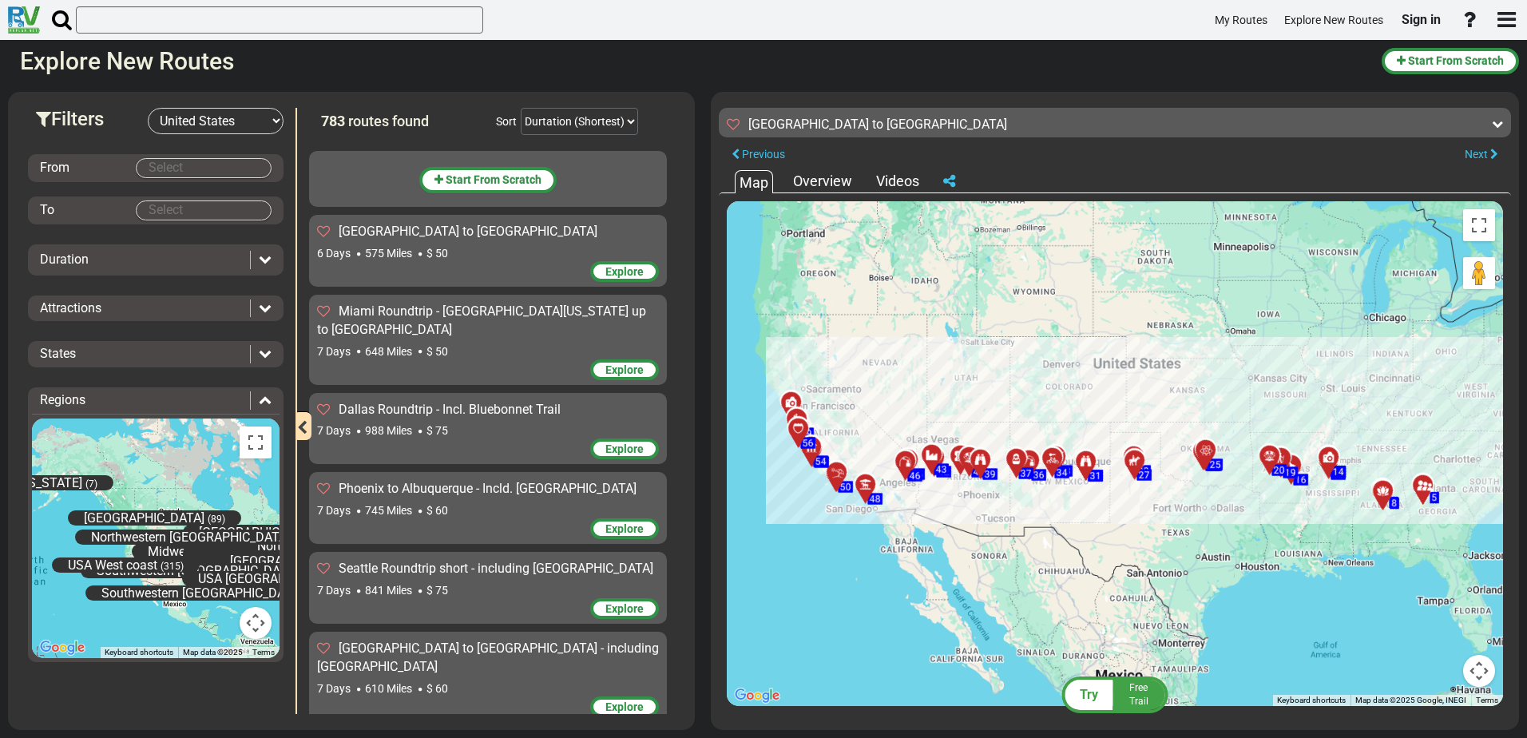
scroll to position [53745, 0]
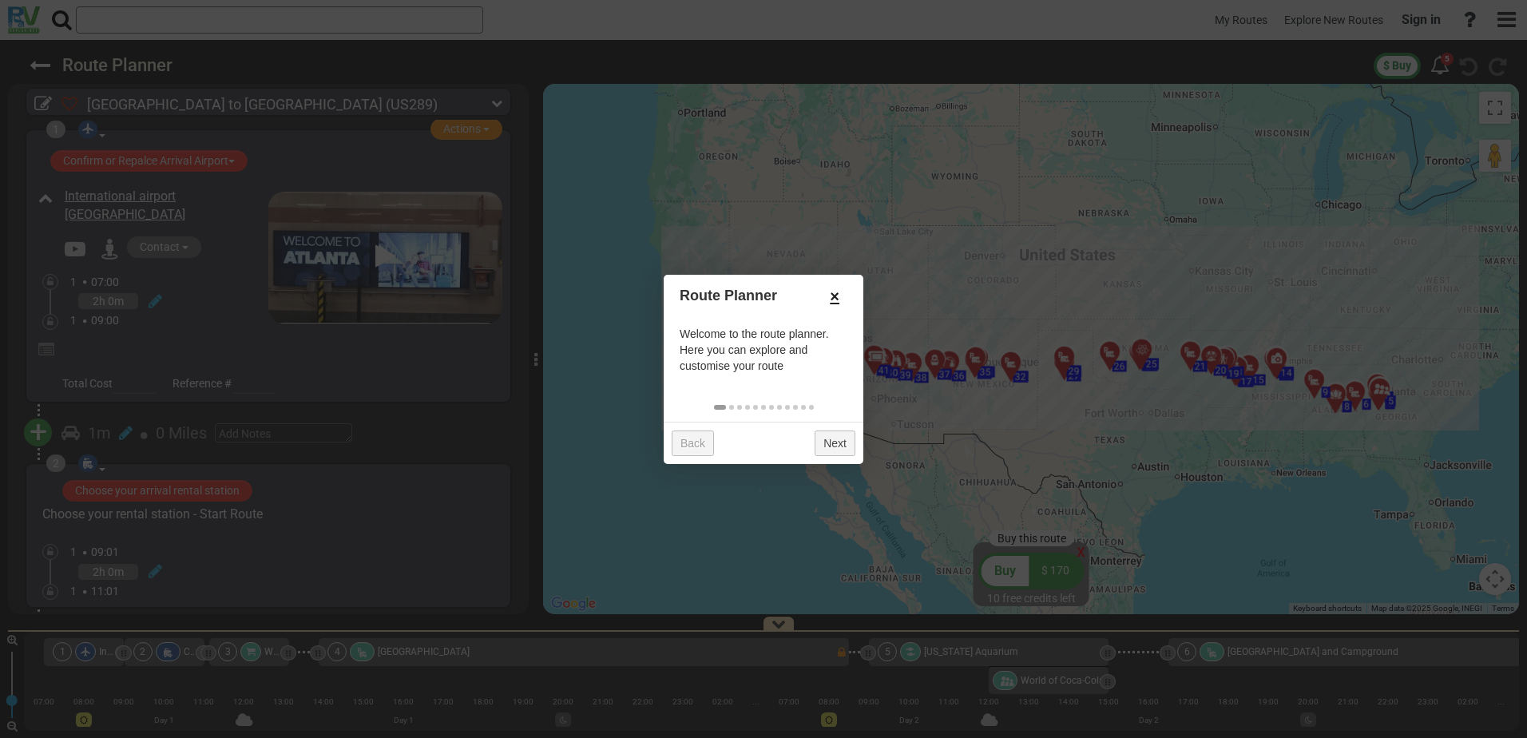
click at [839, 291] on link "×" at bounding box center [835, 296] width 26 height 27
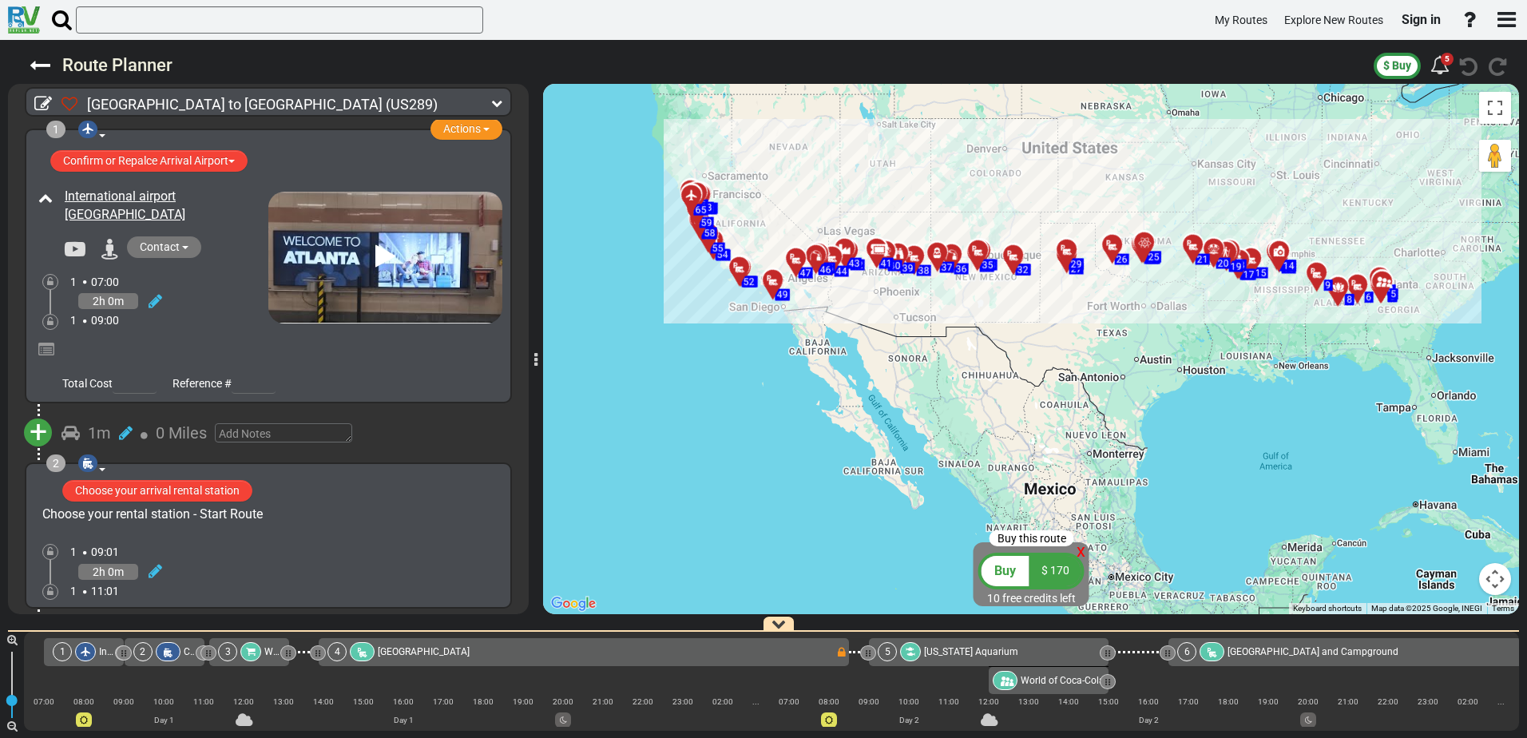
drag, startPoint x: 957, startPoint y: 442, endPoint x: 963, endPoint y: 331, distance: 111.2
click at [963, 331] on div "To activate drag with keyboard, press Alt + Enter. Once in keyboard drag state,…" at bounding box center [1031, 349] width 976 height 530
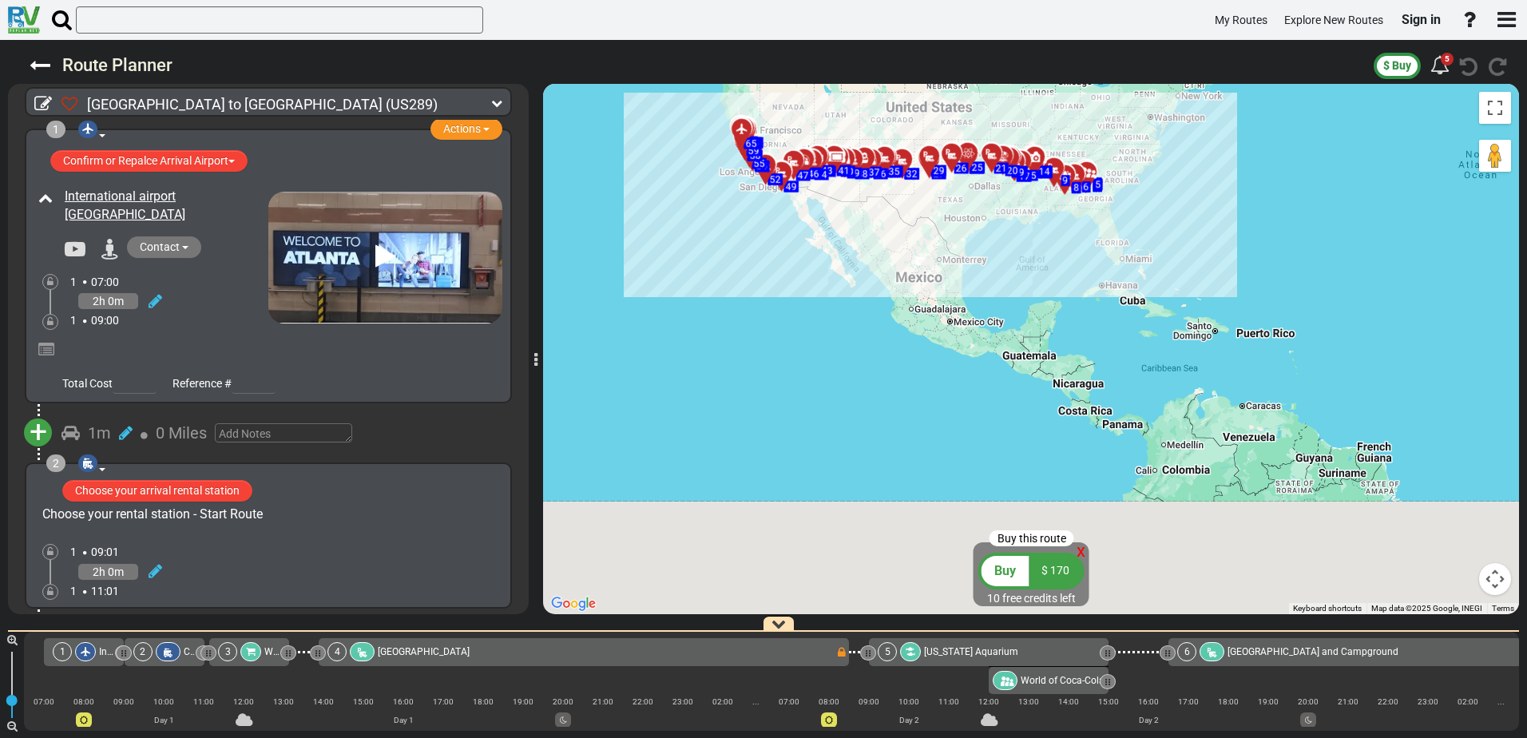
drag, startPoint x: 700, startPoint y: 417, endPoint x: 766, endPoint y: 265, distance: 165.3
click at [766, 265] on div "To activate drag with keyboard, press Alt + Enter. Once in keyboard drag state,…" at bounding box center [1031, 349] width 976 height 530
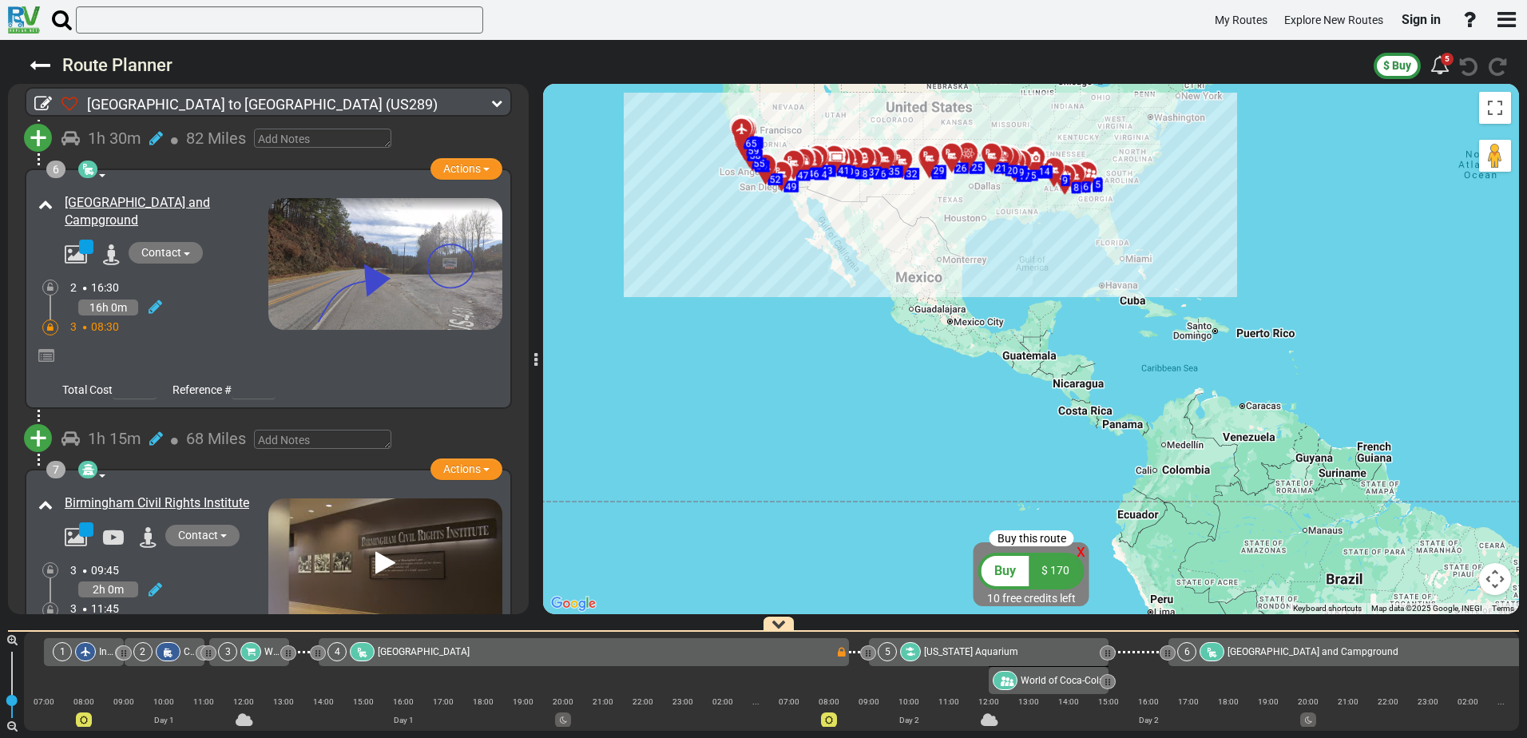
scroll to position [1597, 0]
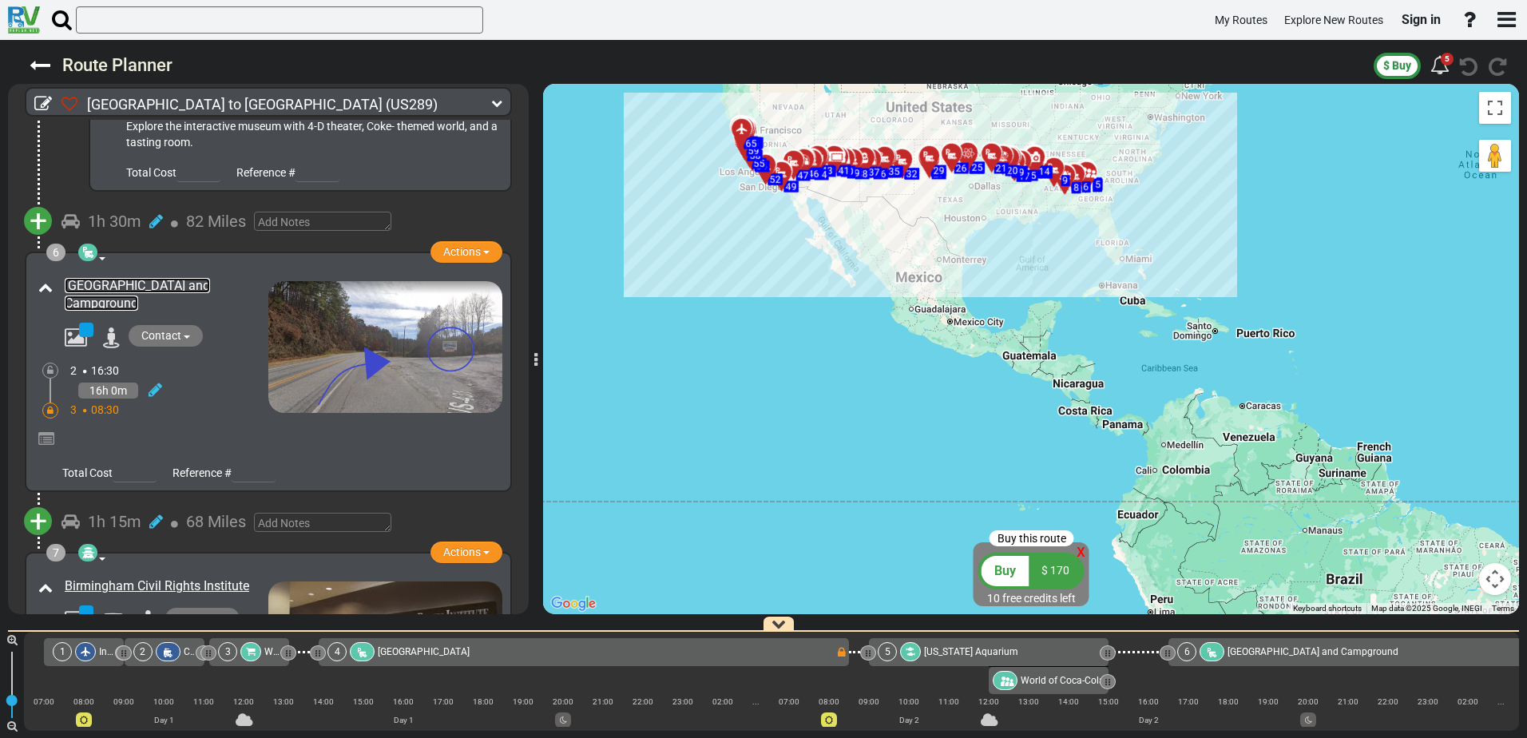
click at [106, 278] on link "[GEOGRAPHIC_DATA] and Campground" at bounding box center [137, 295] width 145 height 34
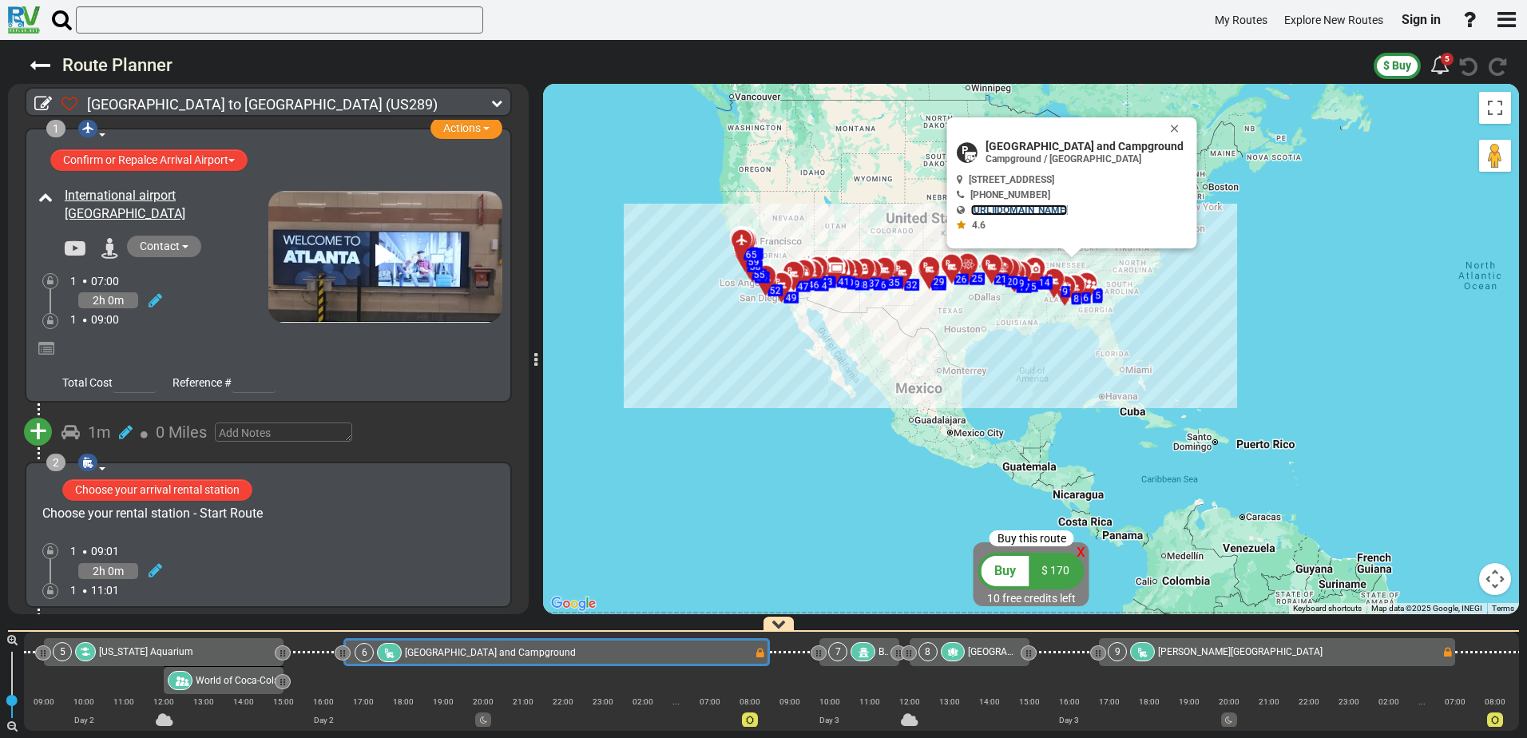
scroll to position [0, 0]
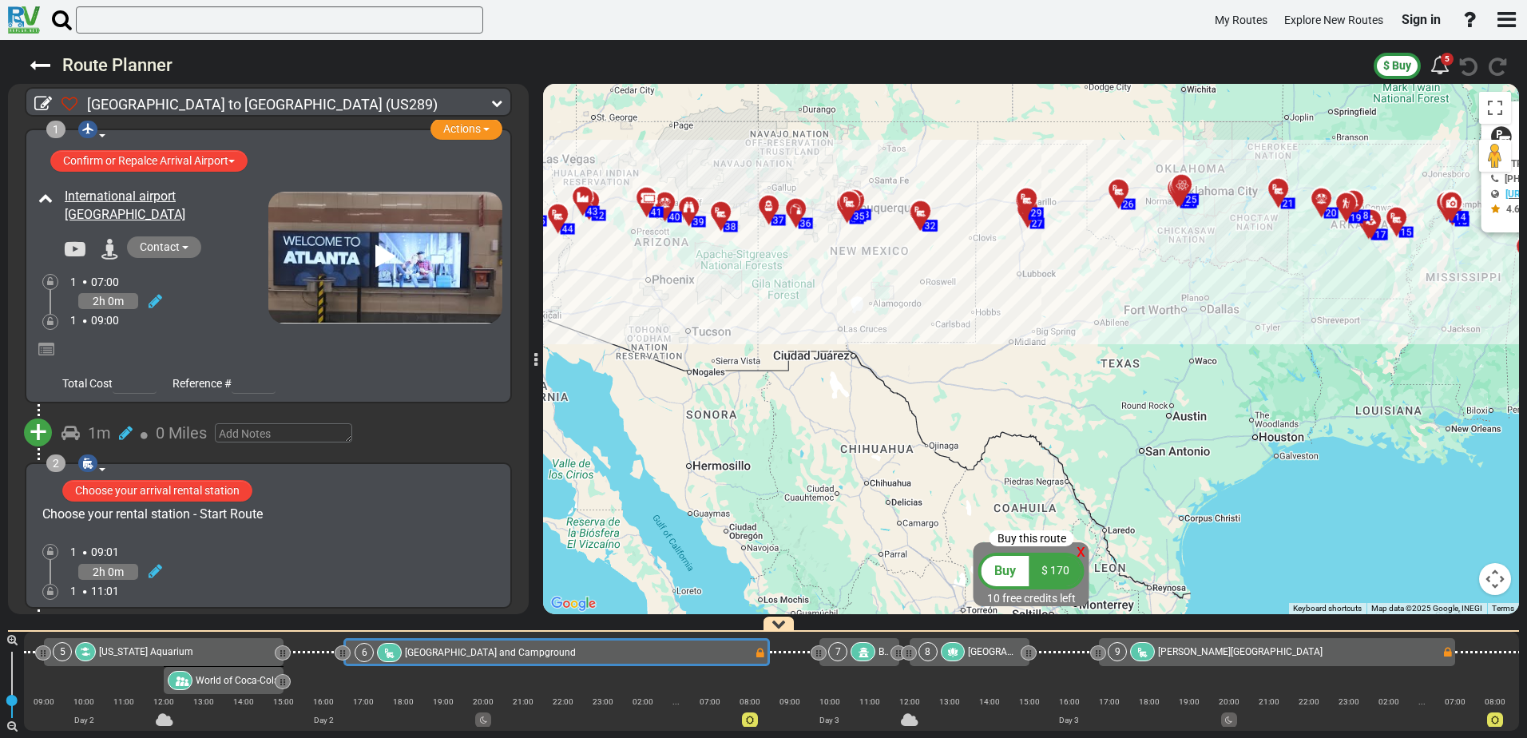
drag, startPoint x: 1013, startPoint y: 309, endPoint x: 926, endPoint y: 285, distance: 89.5
click at [942, 288] on div "To activate drag with keyboard, press Alt + Enter. Once in keyboard drag state,…" at bounding box center [1031, 349] width 976 height 530
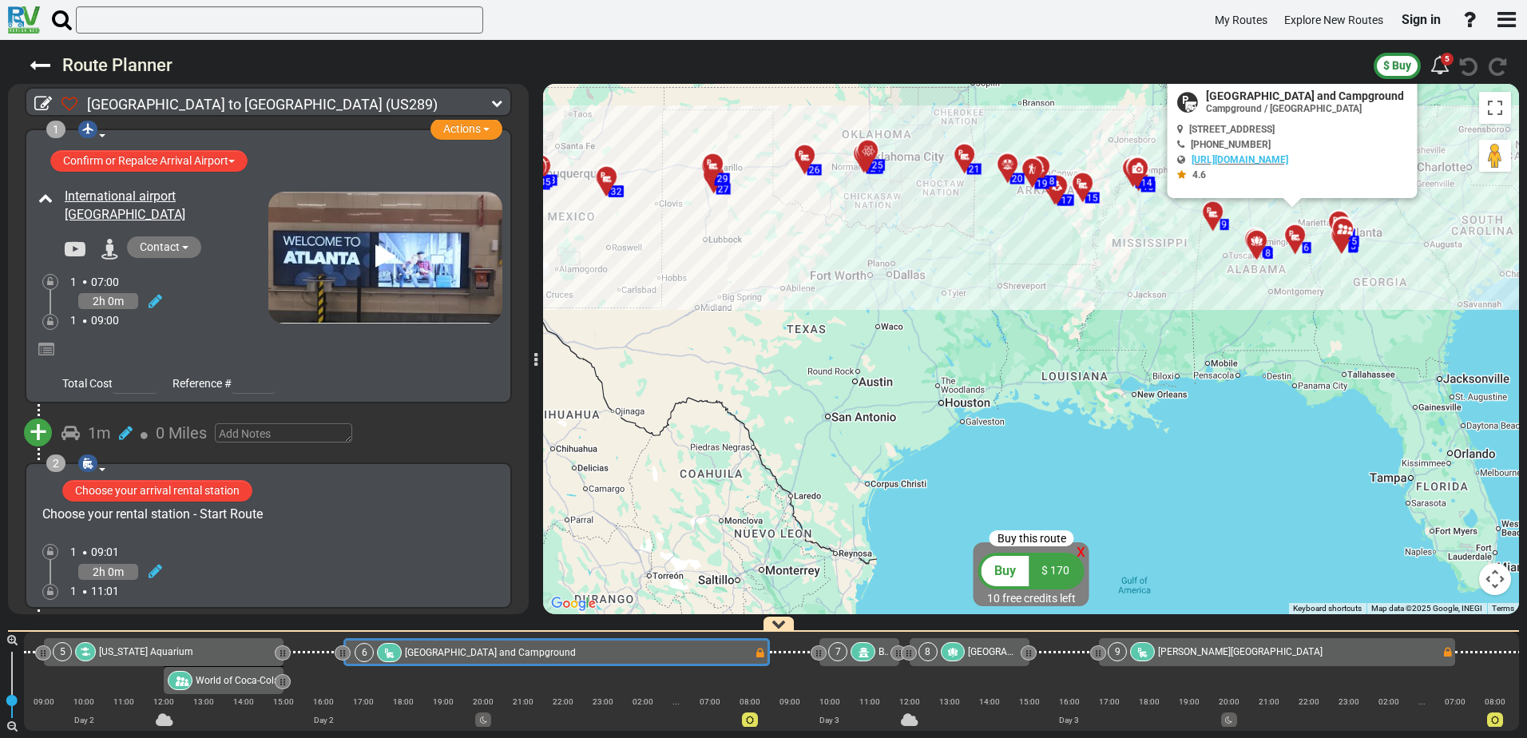
drag, startPoint x: 1465, startPoint y: 339, endPoint x: 1258, endPoint y: 339, distance: 207.6
click at [1258, 339] on div "To activate drag with keyboard, press Alt + Enter. Once in keyboard drag state,…" at bounding box center [1031, 349] width 976 height 530
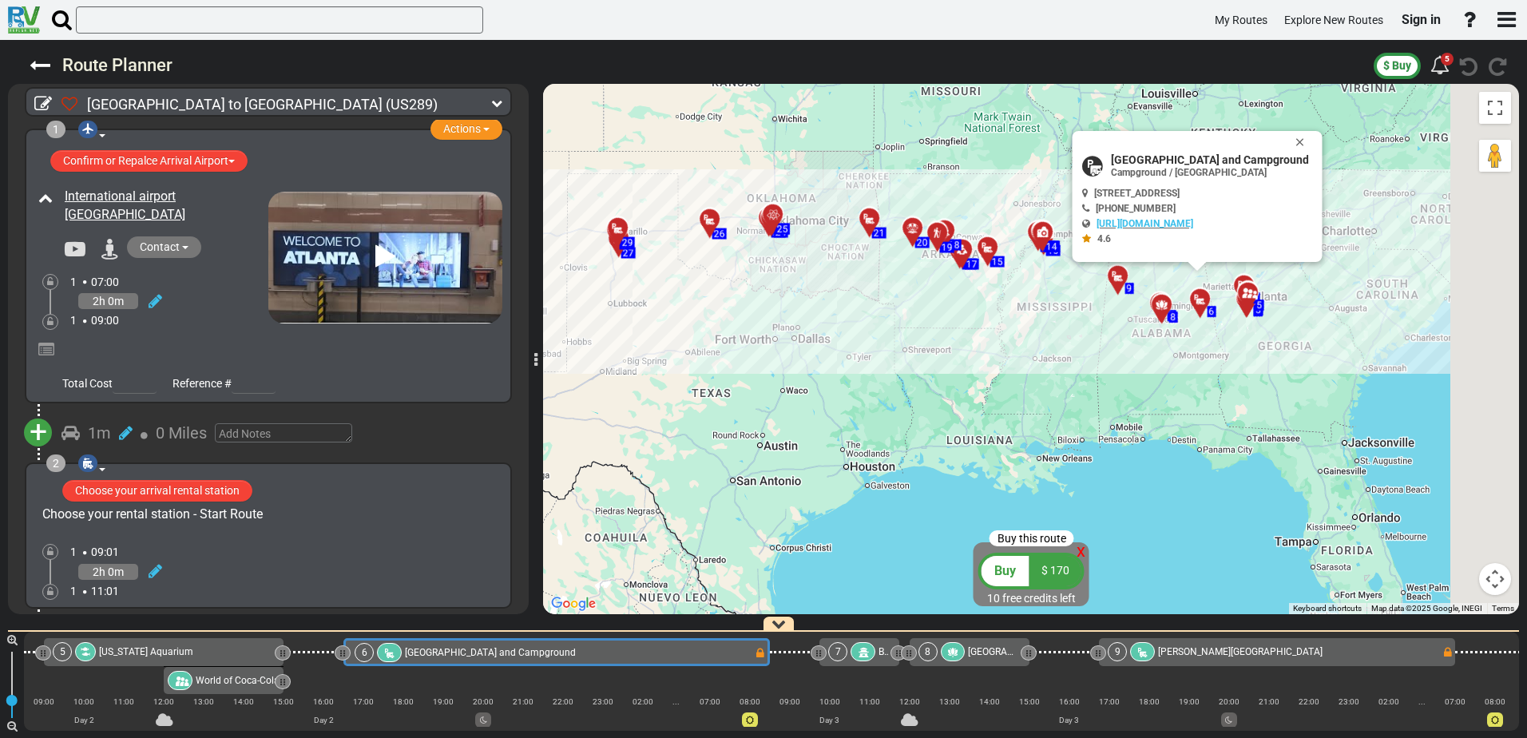
drag, startPoint x: 895, startPoint y: 237, endPoint x: 817, endPoint y: 305, distance: 103.6
click at [819, 304] on div "To activate drag with keyboard, press Alt + Enter. Once in keyboard drag state,…" at bounding box center [1031, 349] width 976 height 530
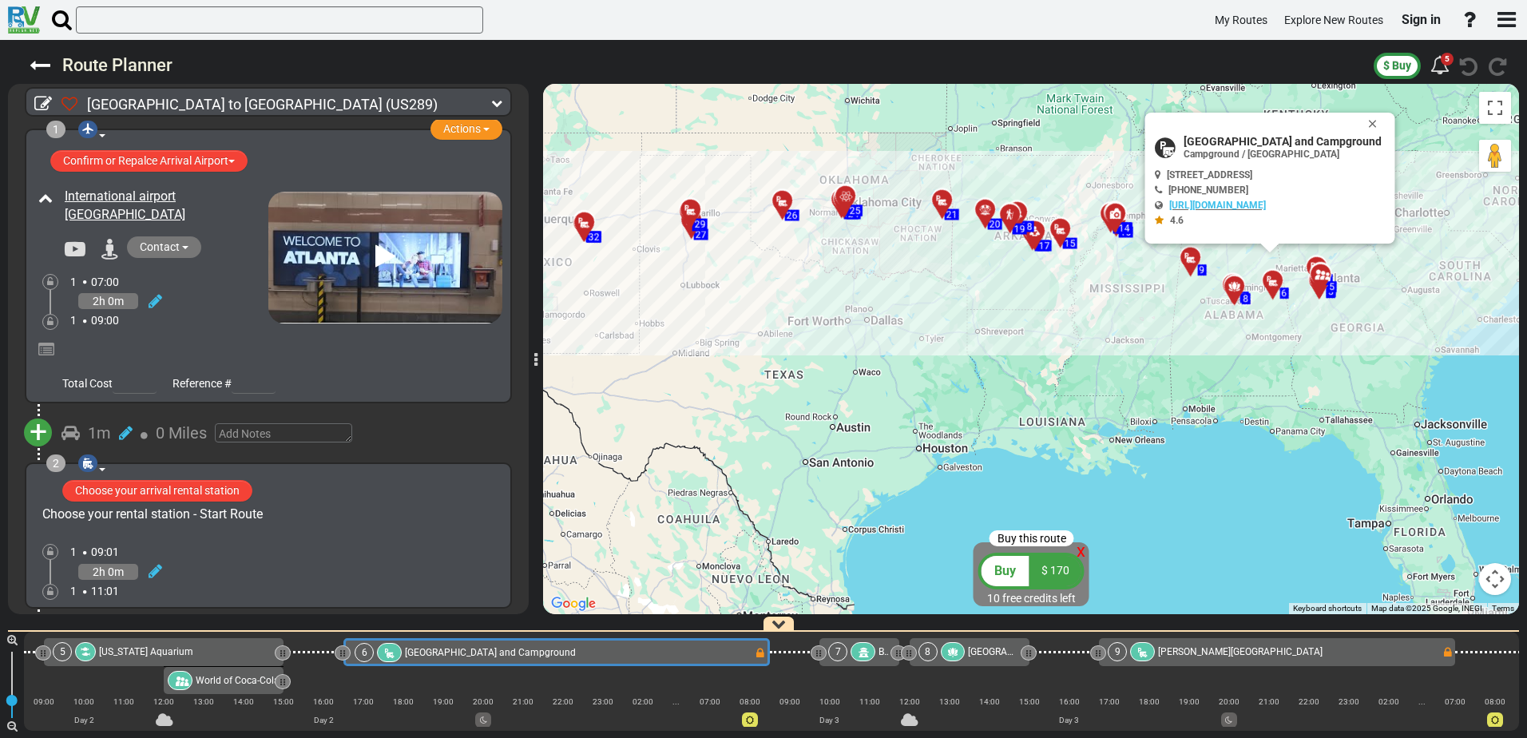
drag, startPoint x: 1059, startPoint y: 334, endPoint x: 1140, endPoint y: 315, distance: 82.9
click at [1140, 315] on div "To activate drag with keyboard, press Alt + Enter. Once in keyboard drag state,…" at bounding box center [1031, 349] width 976 height 530
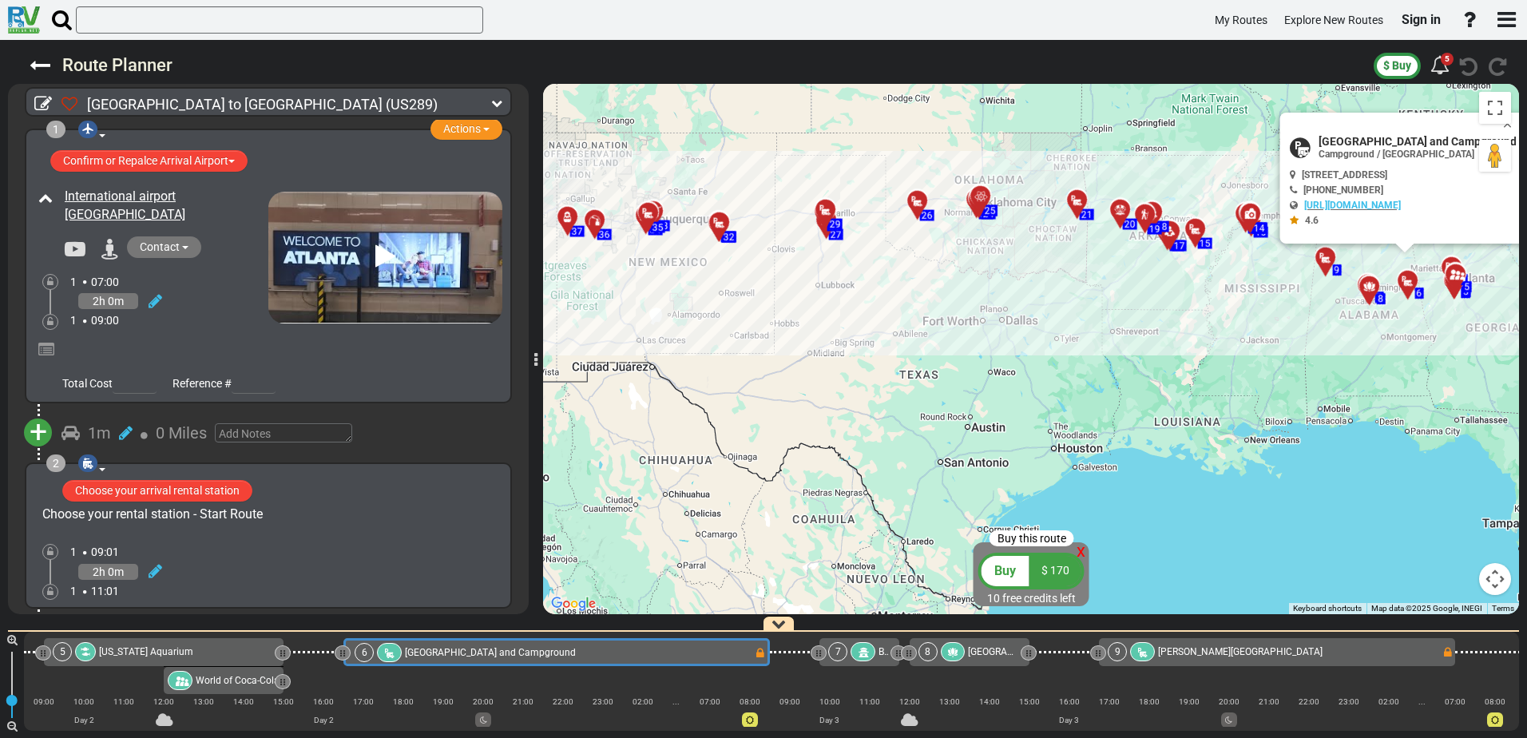
drag, startPoint x: 804, startPoint y: 300, endPoint x: 1089, endPoint y: 310, distance: 285.2
click at [1057, 307] on div "To activate drag with keyboard, press Alt + Enter. Once in keyboard drag state,…" at bounding box center [1031, 349] width 976 height 530
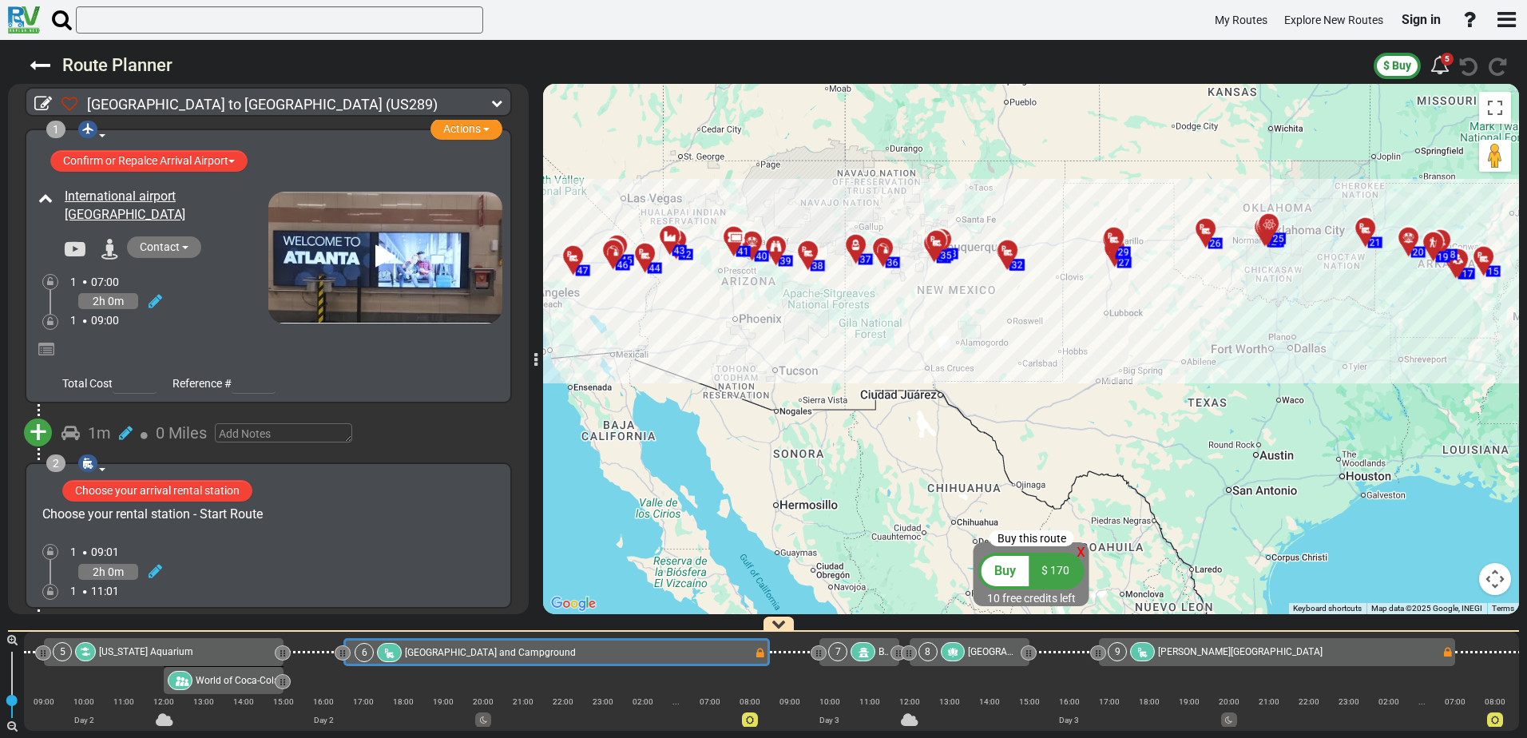
drag, startPoint x: 1259, startPoint y: 312, endPoint x: 970, endPoint y: 310, distance: 288.3
click at [1001, 318] on div "To activate drag with keyboard, press Alt + Enter. Once in keyboard drag state,…" at bounding box center [1031, 349] width 976 height 530
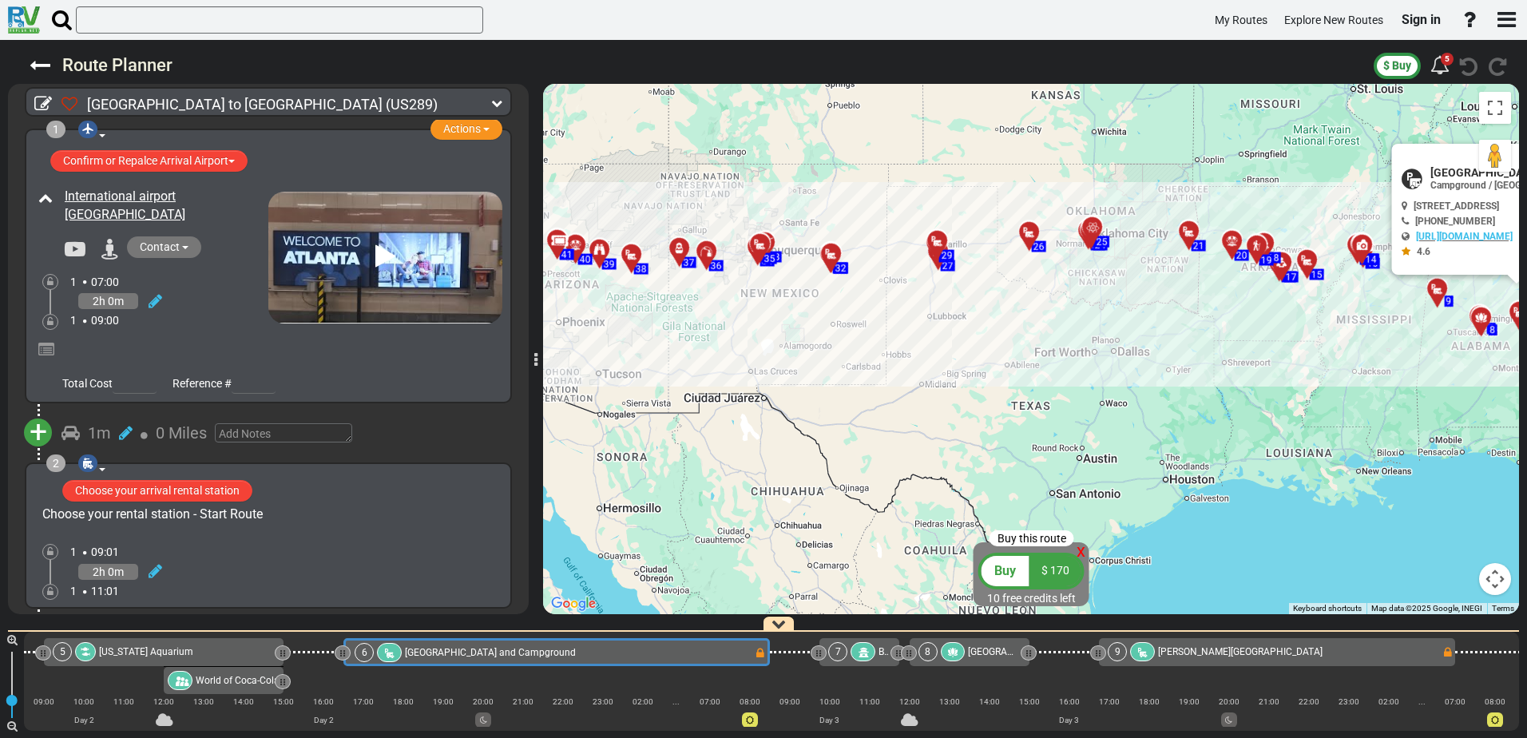
drag, startPoint x: 827, startPoint y: 282, endPoint x: 962, endPoint y: 278, distance: 135.8
click at [962, 278] on div "To activate drag with keyboard, press Alt + Enter. Once in keyboard drag state,…" at bounding box center [1031, 349] width 976 height 530
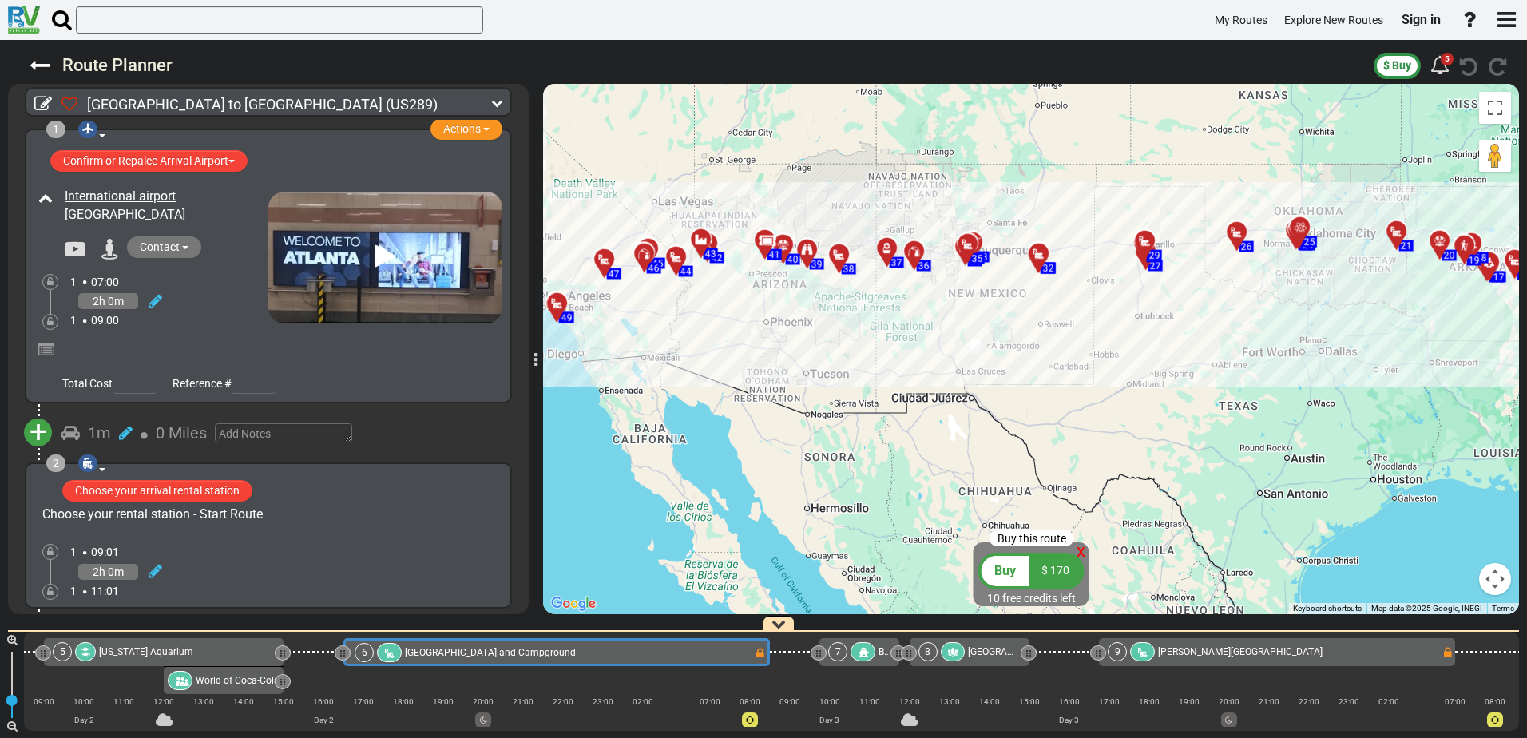
drag, startPoint x: 802, startPoint y: 268, endPoint x: 1013, endPoint y: 268, distance: 211.6
click at [1013, 268] on div "To activate drag with keyboard, press Alt + Enter. Once in keyboard drag state,…" at bounding box center [1031, 349] width 976 height 530
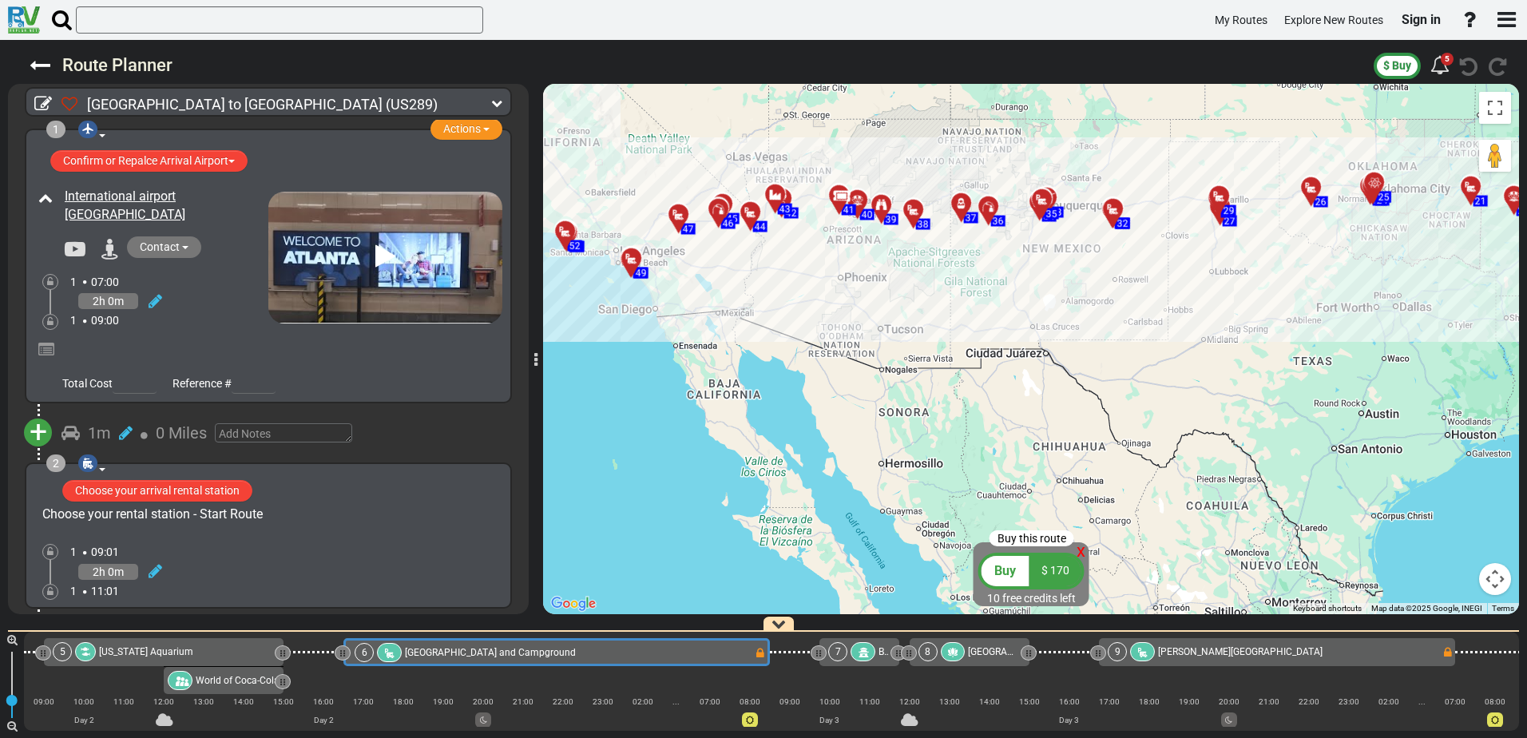
drag, startPoint x: 872, startPoint y: 303, endPoint x: 955, endPoint y: 252, distance: 97.5
click at [955, 252] on div "To activate drag with keyboard, press Alt + Enter. Once in keyboard drag state,…" at bounding box center [1031, 349] width 976 height 530
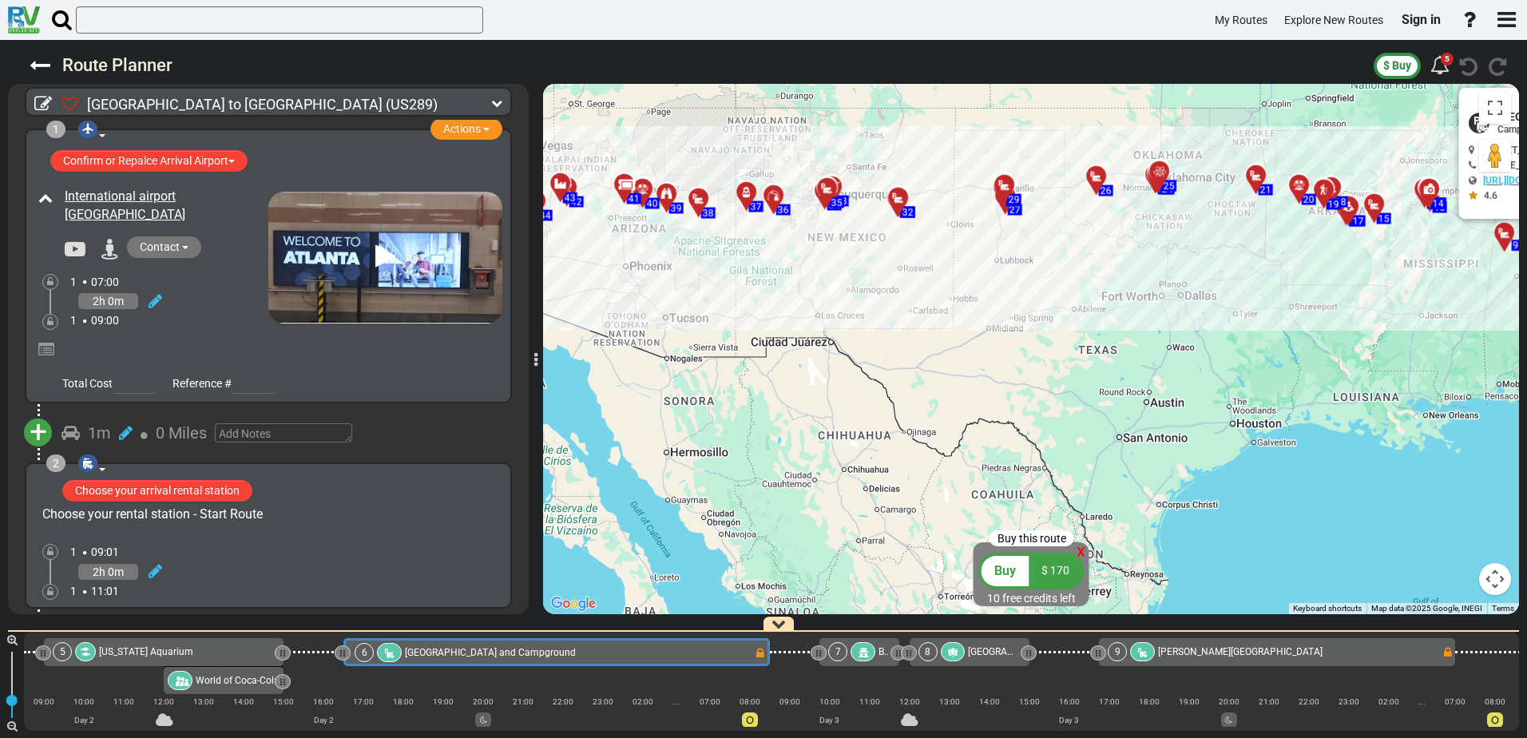
drag, startPoint x: 1020, startPoint y: 299, endPoint x: 845, endPoint y: 260, distance: 179.4
click at [885, 268] on div "To activate drag with keyboard, press Alt + Enter. Once in keyboard drag state,…" at bounding box center [1031, 349] width 976 height 530
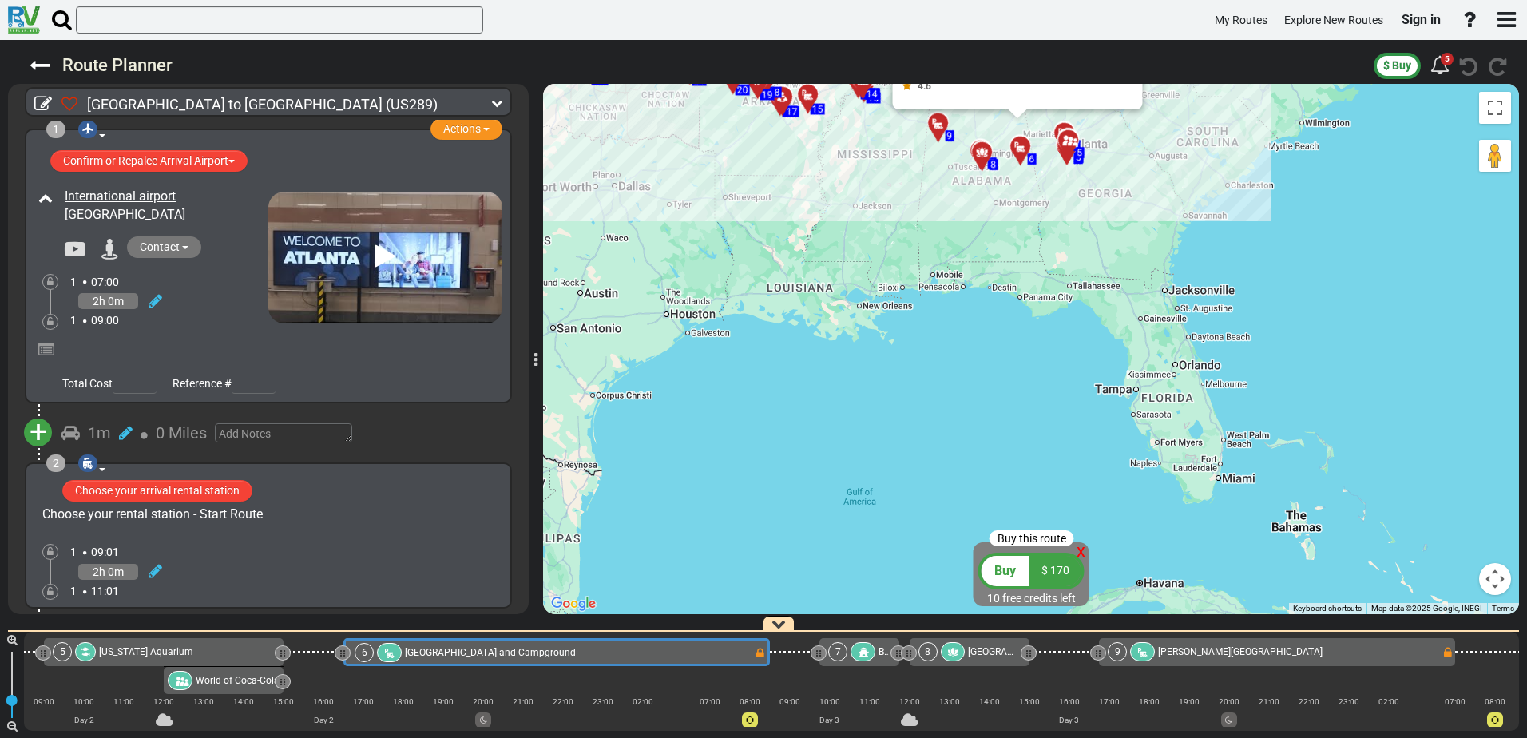
click at [809, 219] on div "To activate drag with keyboard, press Alt + Enter. Once in keyboard drag state,…" at bounding box center [1031, 349] width 976 height 530
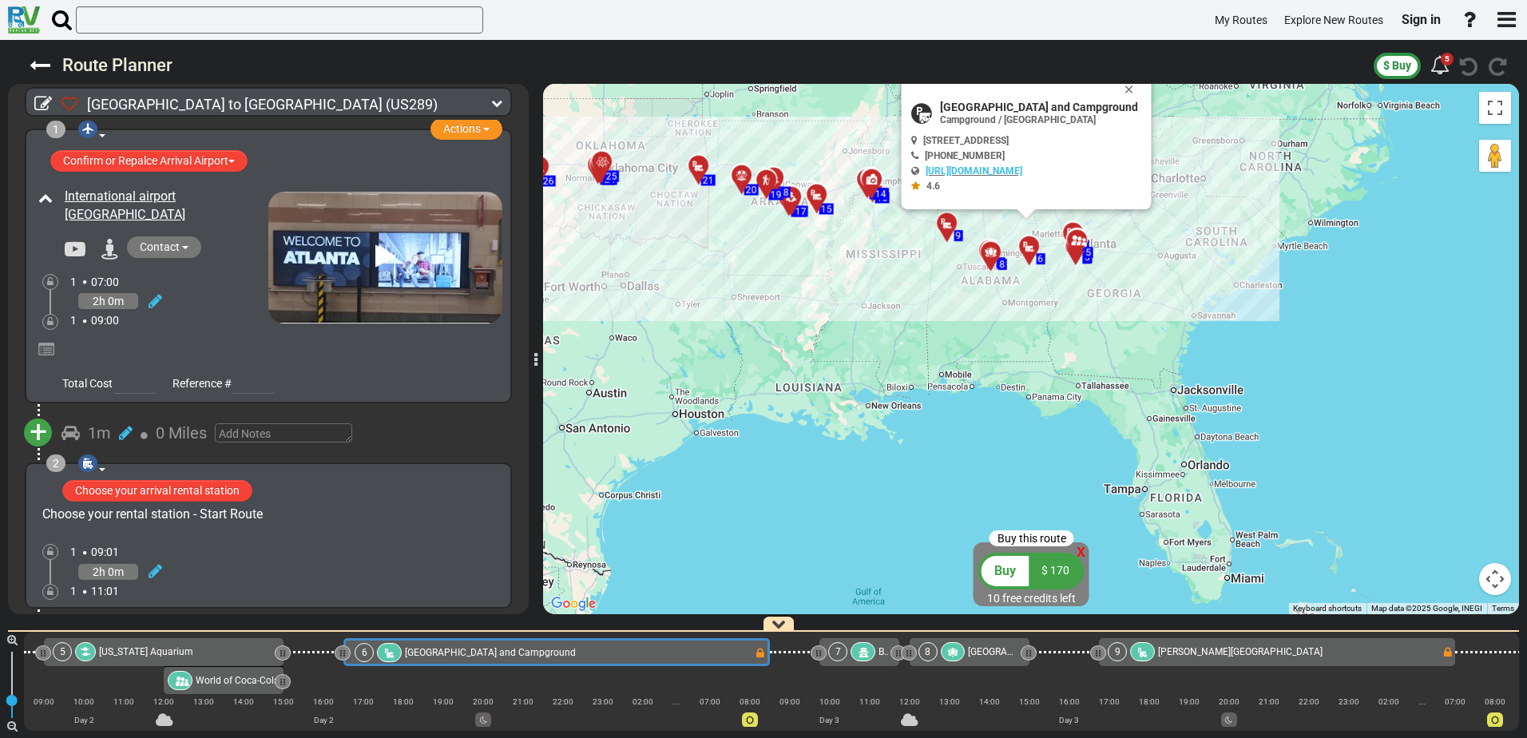
drag, startPoint x: 836, startPoint y: 172, endPoint x: 846, endPoint y: 274, distance: 102.7
click at [846, 274] on div "To activate drag with keyboard, press Alt + Enter. Once in keyboard drag state,…" at bounding box center [1031, 349] width 976 height 530
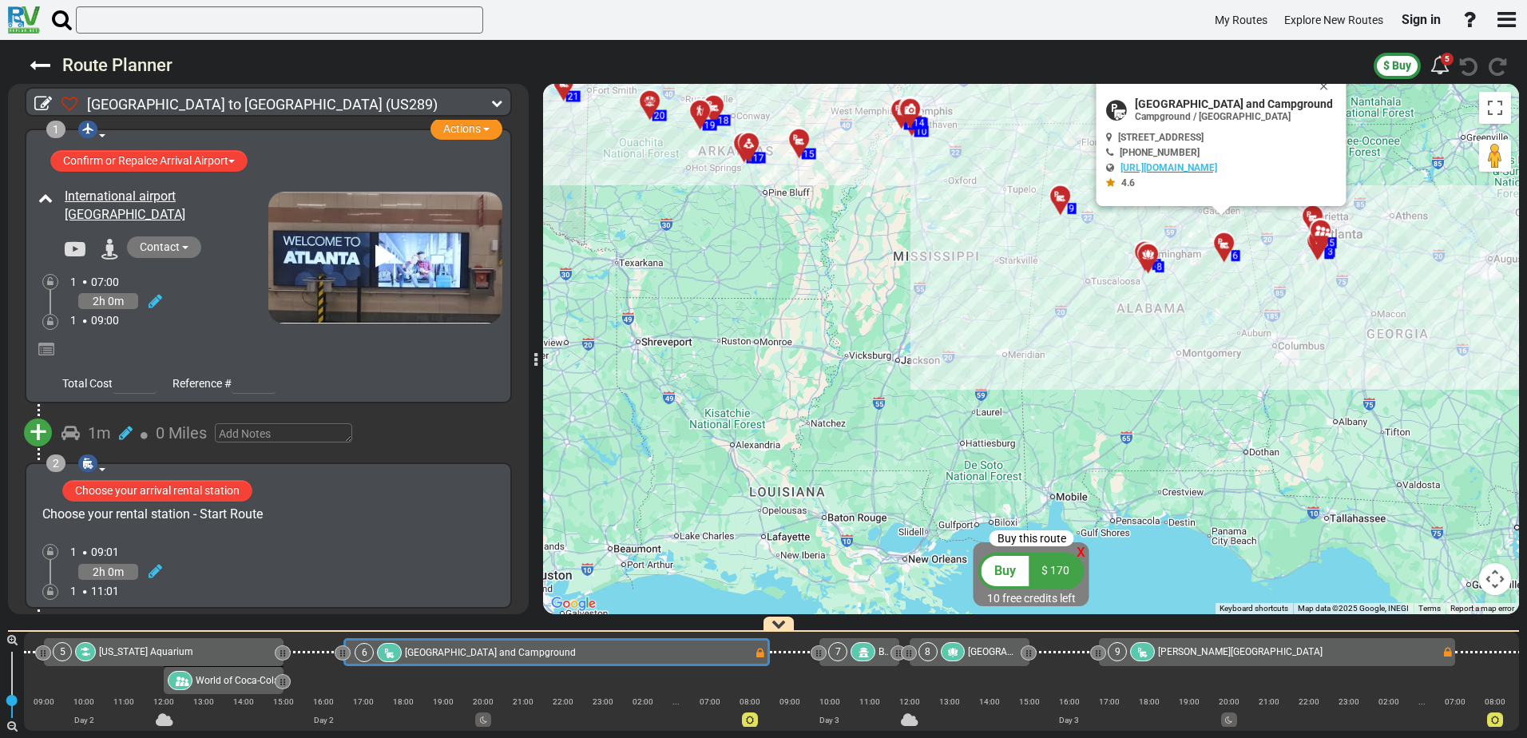
drag, startPoint x: 802, startPoint y: 162, endPoint x: 823, endPoint y: 276, distance: 115.3
click at [823, 276] on div "To activate drag with keyboard, press Alt + Enter. Once in keyboard drag state,…" at bounding box center [1031, 349] width 976 height 530
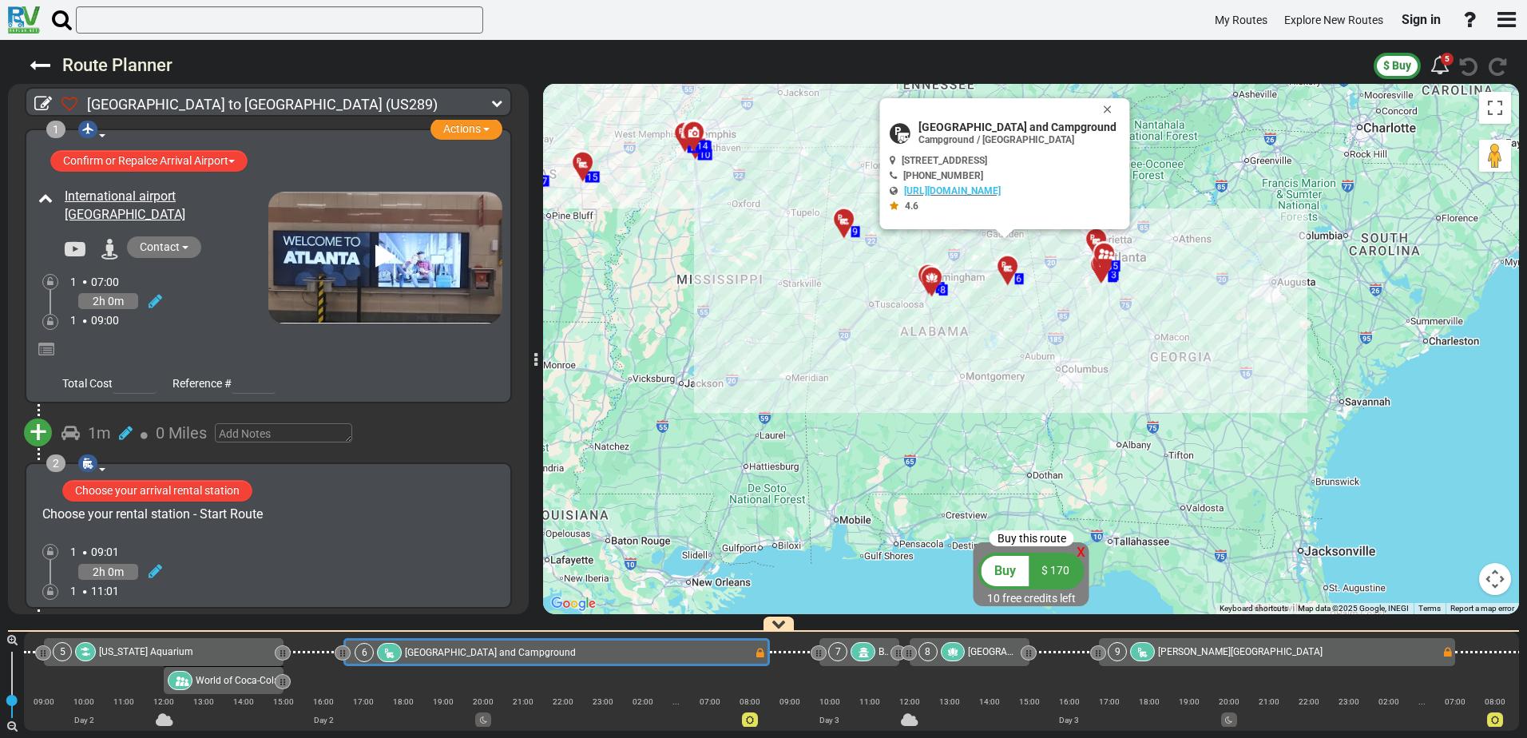
drag, startPoint x: 895, startPoint y: 315, endPoint x: 654, endPoint y: 211, distance: 262.9
click at [654, 211] on div "To activate drag with keyboard, press Alt + Enter. Once in keyboard drag state,…" at bounding box center [1031, 349] width 976 height 530
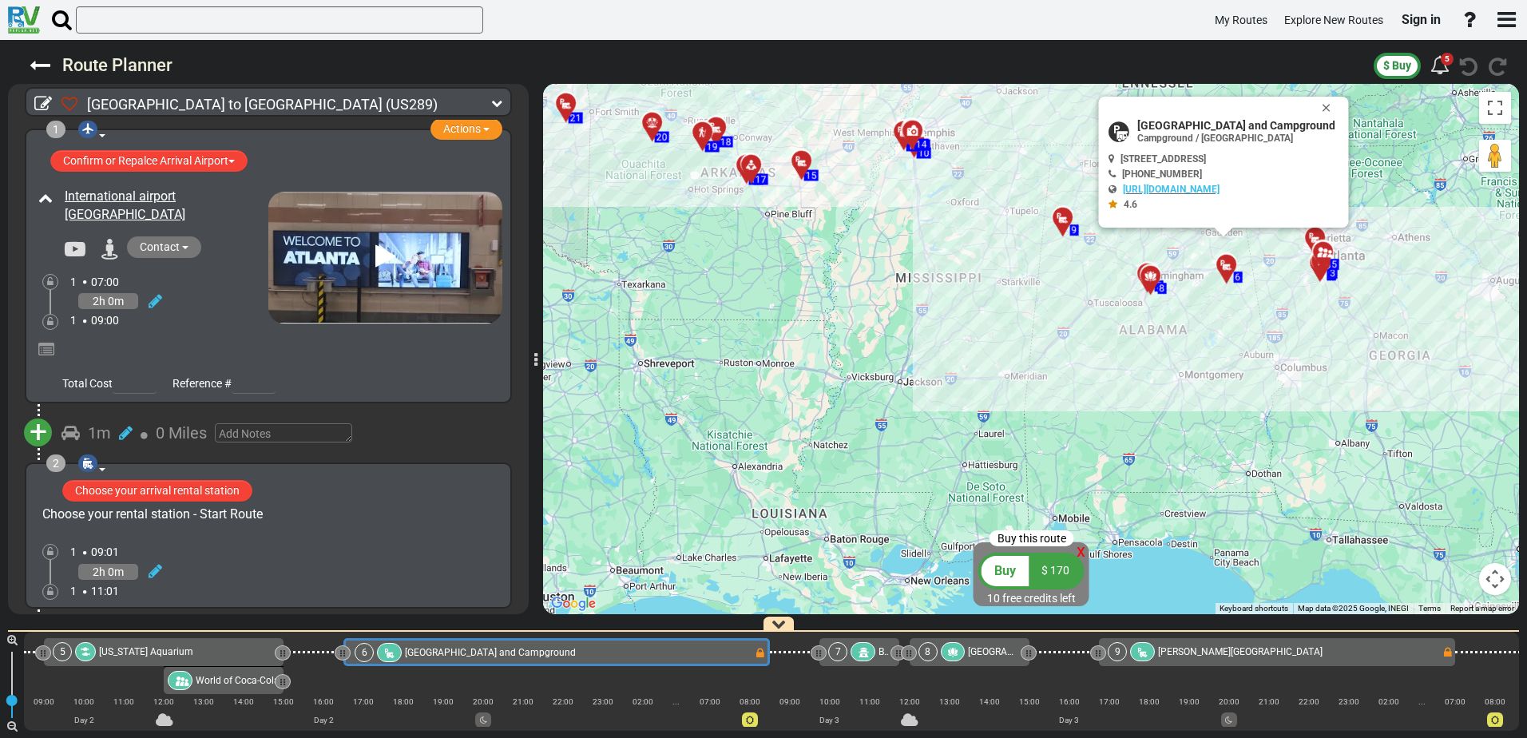
drag, startPoint x: 660, startPoint y: 320, endPoint x: 885, endPoint y: 318, distance: 224.4
click at [885, 318] on div "To activate drag with keyboard, press Alt + Enter. Once in keyboard drag state,…" at bounding box center [1031, 349] width 976 height 530
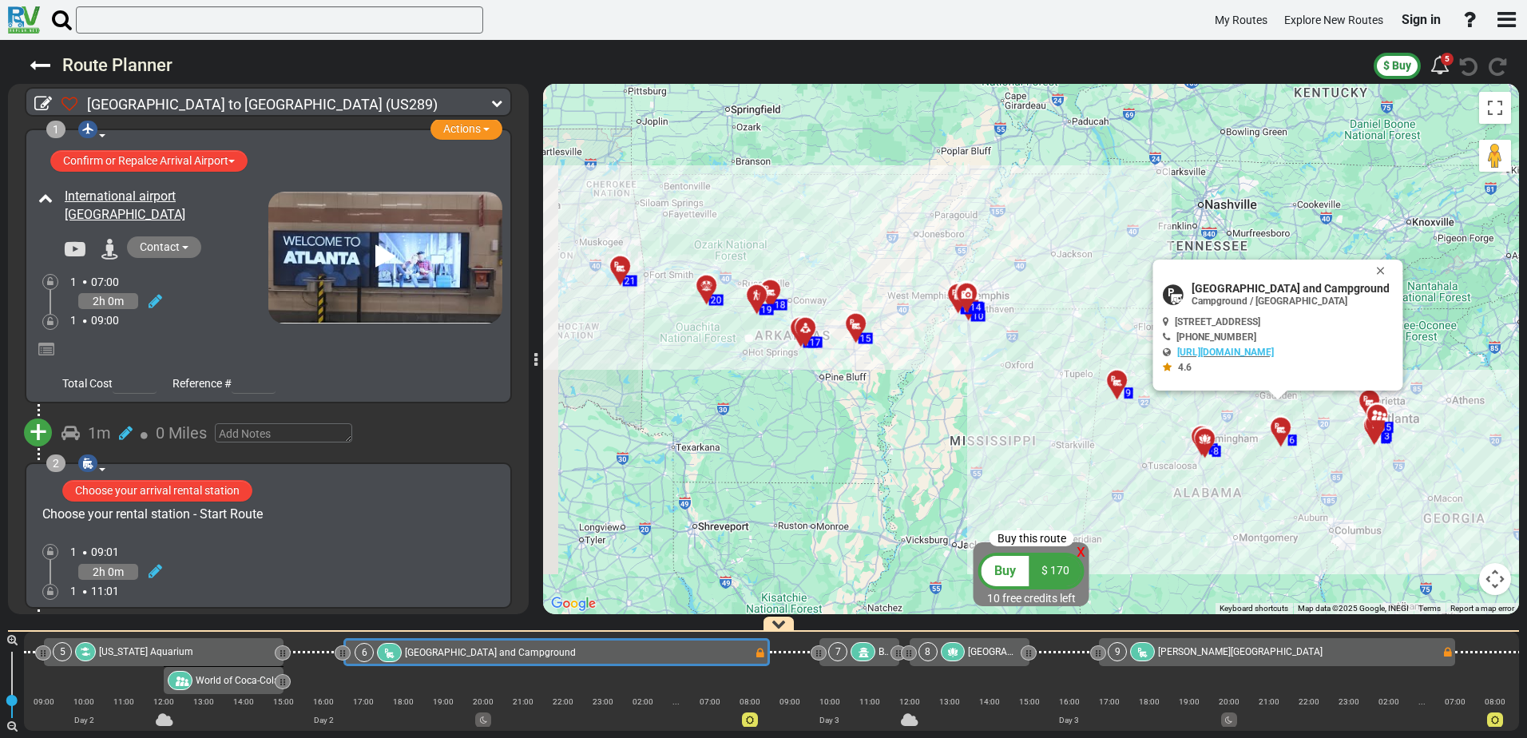
drag, startPoint x: 815, startPoint y: 379, endPoint x: 870, endPoint y: 546, distance: 176.5
click at [870, 546] on div "To activate drag with keyboard, press Alt + Enter. Once in keyboard drag state,…" at bounding box center [1031, 349] width 976 height 530
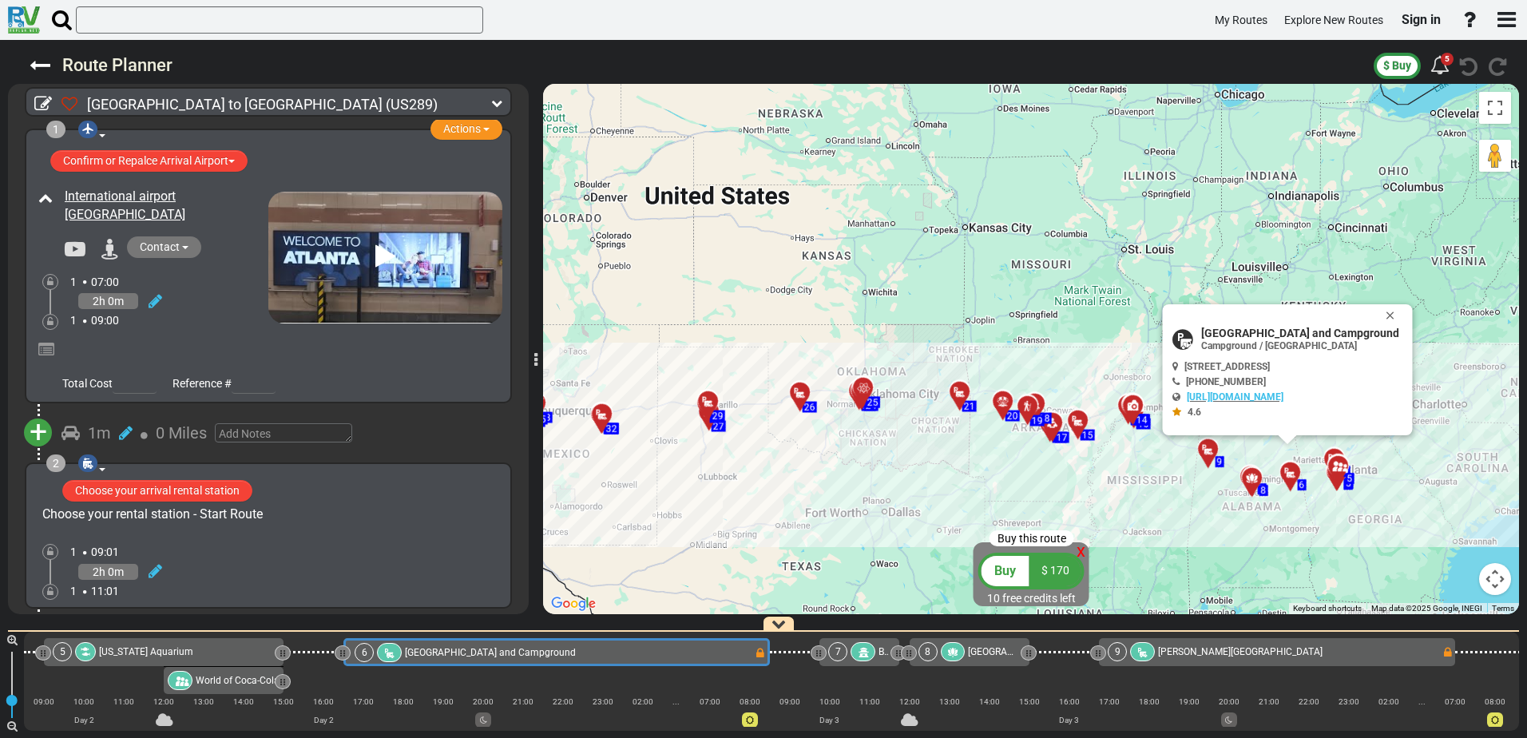
drag, startPoint x: 728, startPoint y: 434, endPoint x: 985, endPoint y: 478, distance: 259.9
click at [985, 478] on div "To activate drag with keyboard, press Alt + Enter. Once in keyboard drag state,…" at bounding box center [1031, 349] width 976 height 530
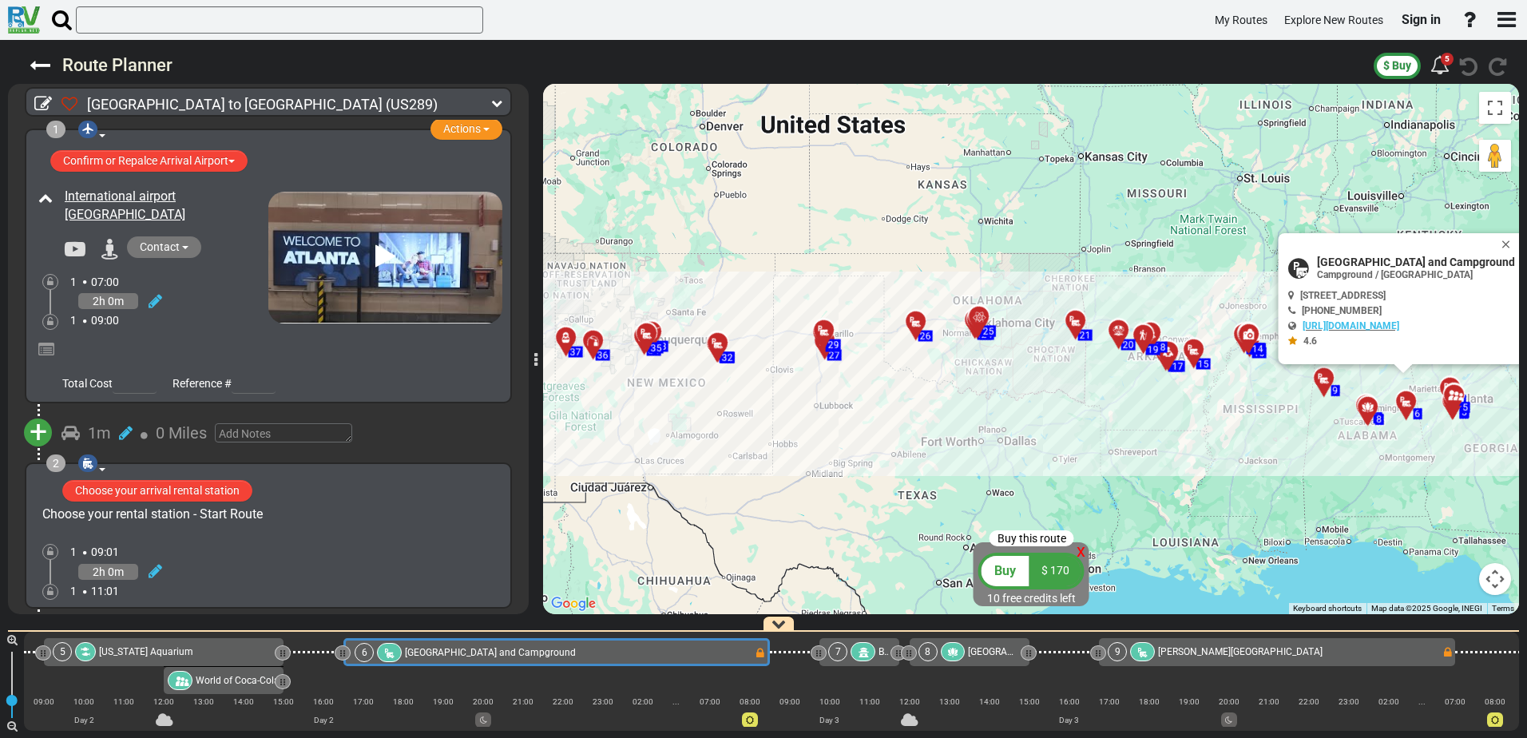
drag, startPoint x: 792, startPoint y: 478, endPoint x: 910, endPoint y: 406, distance: 137.6
click at [910, 406] on div "To activate drag with keyboard, press Alt + Enter. Once in keyboard drag state,…" at bounding box center [1031, 349] width 976 height 530
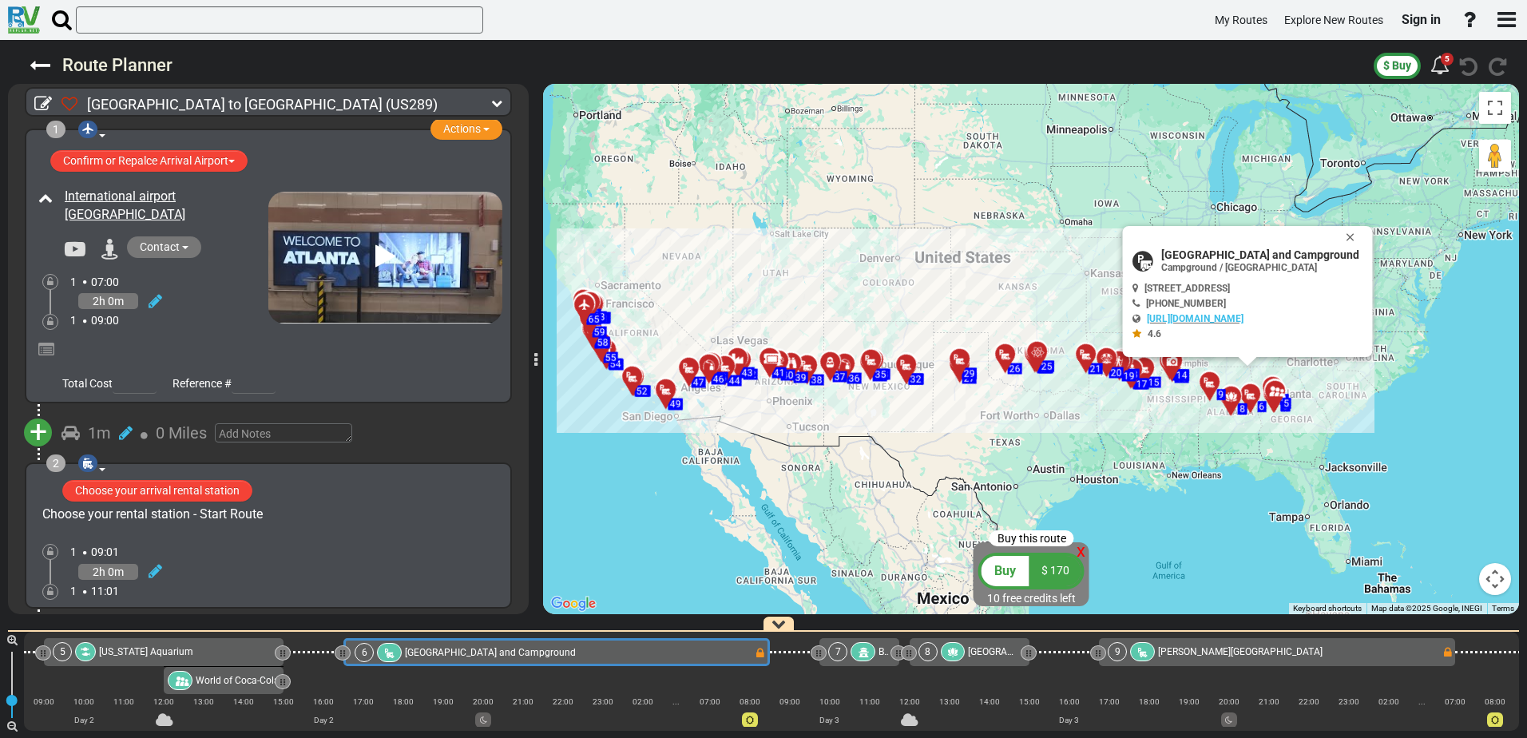
drag, startPoint x: 740, startPoint y: 434, endPoint x: 843, endPoint y: 423, distance: 103.5
click at [843, 423] on div "To activate drag with keyboard, press Alt + Enter. Once in keyboard drag state,…" at bounding box center [1031, 349] width 976 height 530
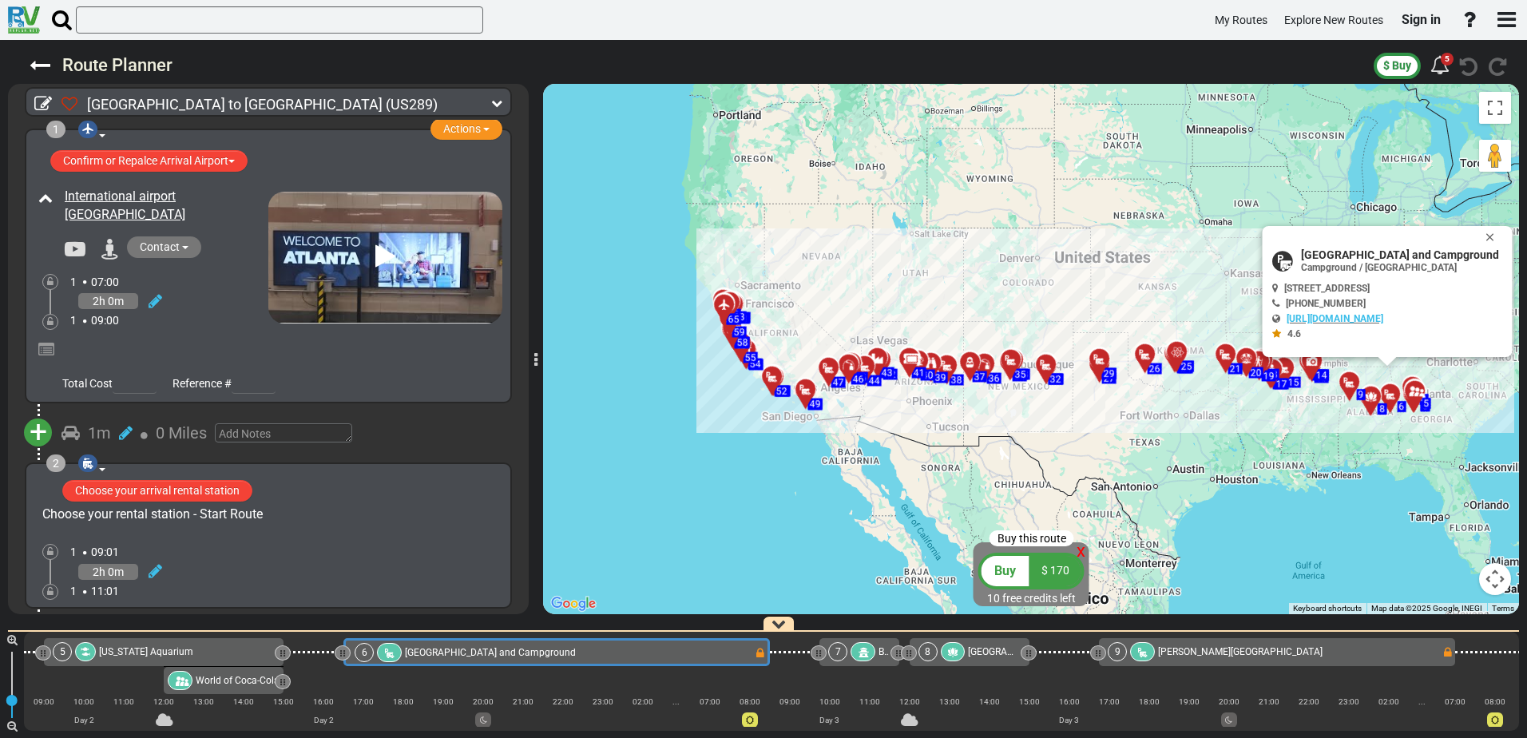
drag, startPoint x: 898, startPoint y: 434, endPoint x: 1041, endPoint y: 434, distance: 143.7
click at [1041, 434] on div "To activate drag with keyboard, press Alt + Enter. Once in keyboard drag state,…" at bounding box center [1031, 349] width 976 height 530
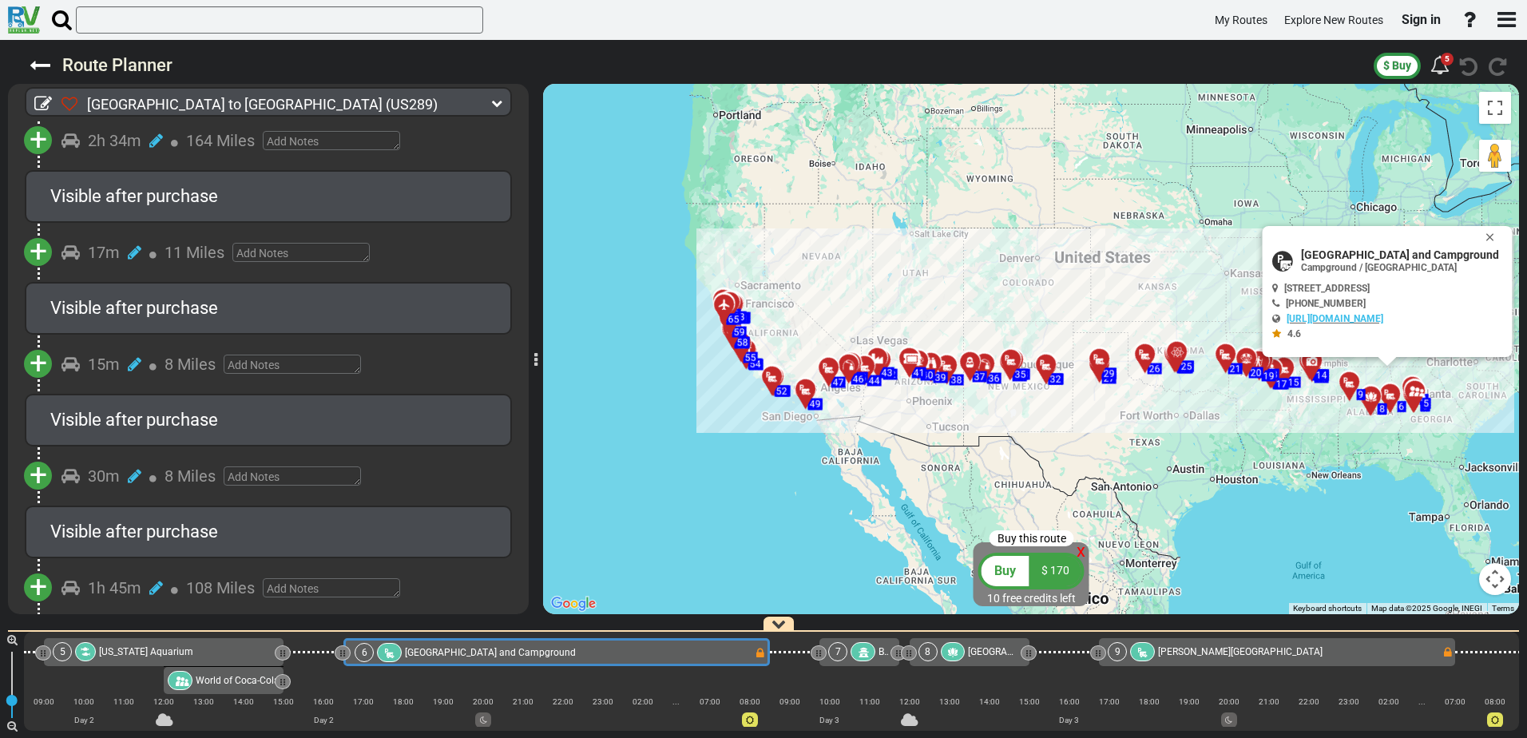
scroll to position [5750, 0]
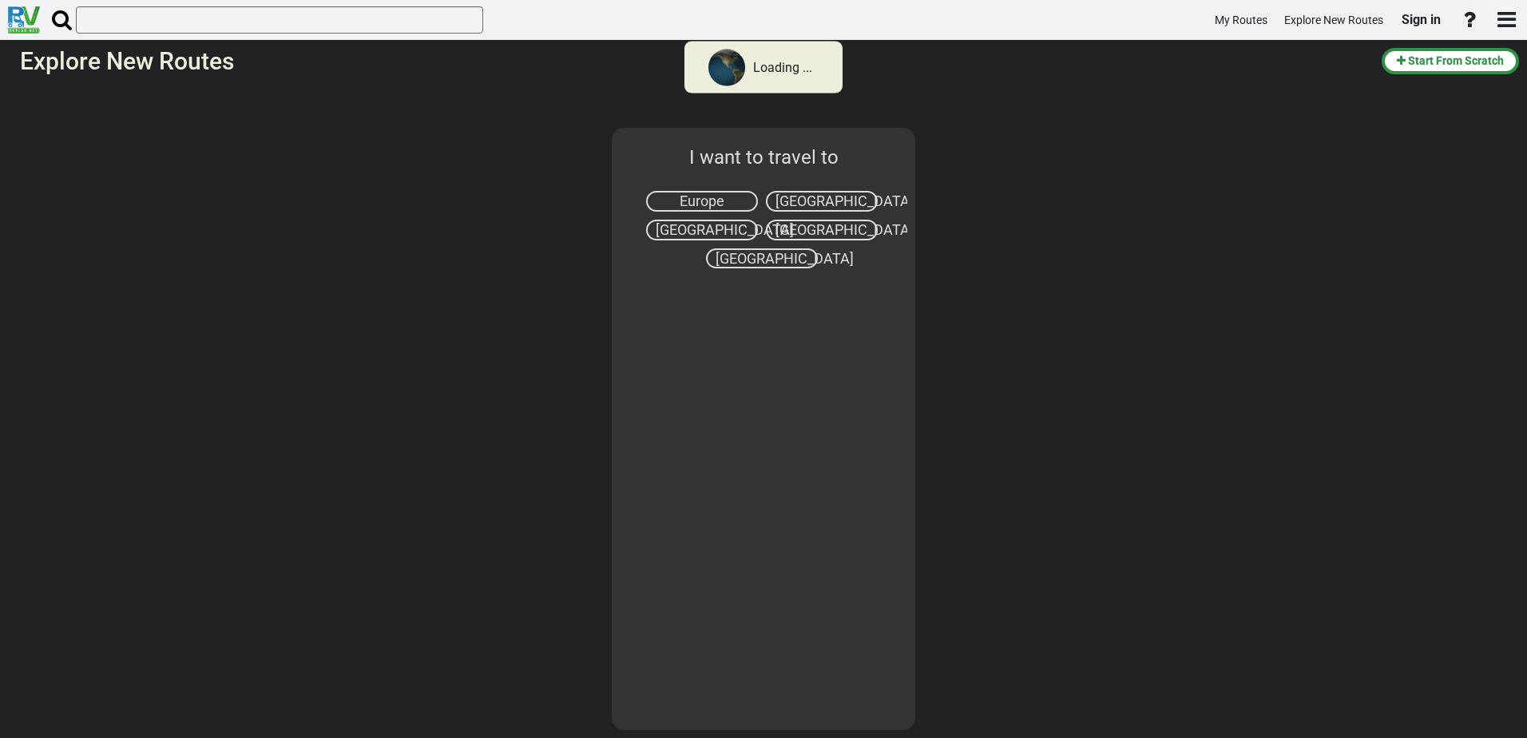
select select "number:2"
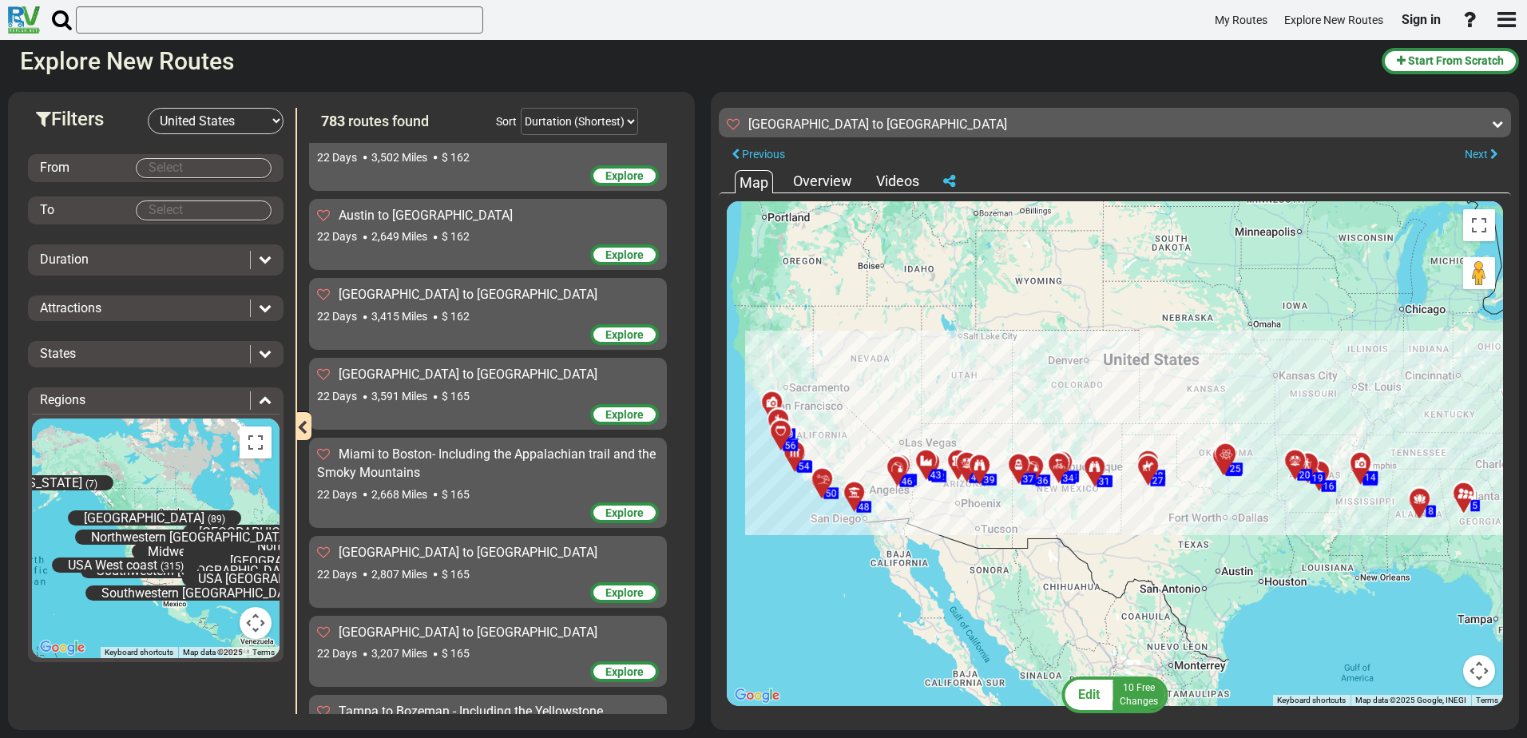
scroll to position [53426, 0]
